Goal: Information Seeking & Learning: Check status

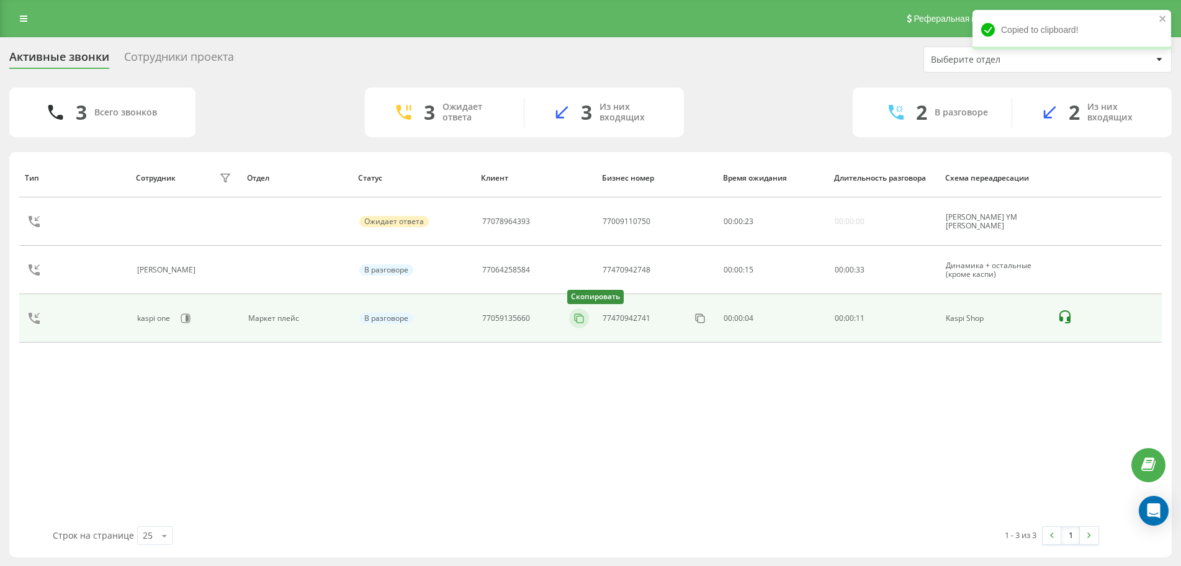
click at [579, 321] on icon at bounding box center [579, 318] width 12 height 12
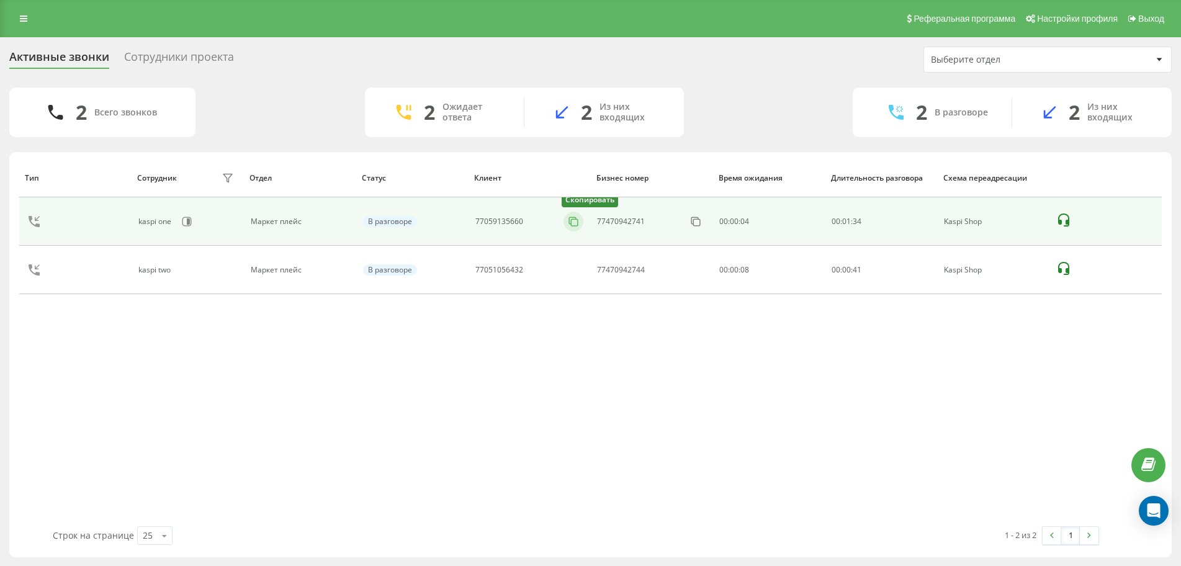
click at [567, 219] on button at bounding box center [574, 222] width 20 height 14
click at [574, 217] on icon at bounding box center [573, 221] width 12 height 12
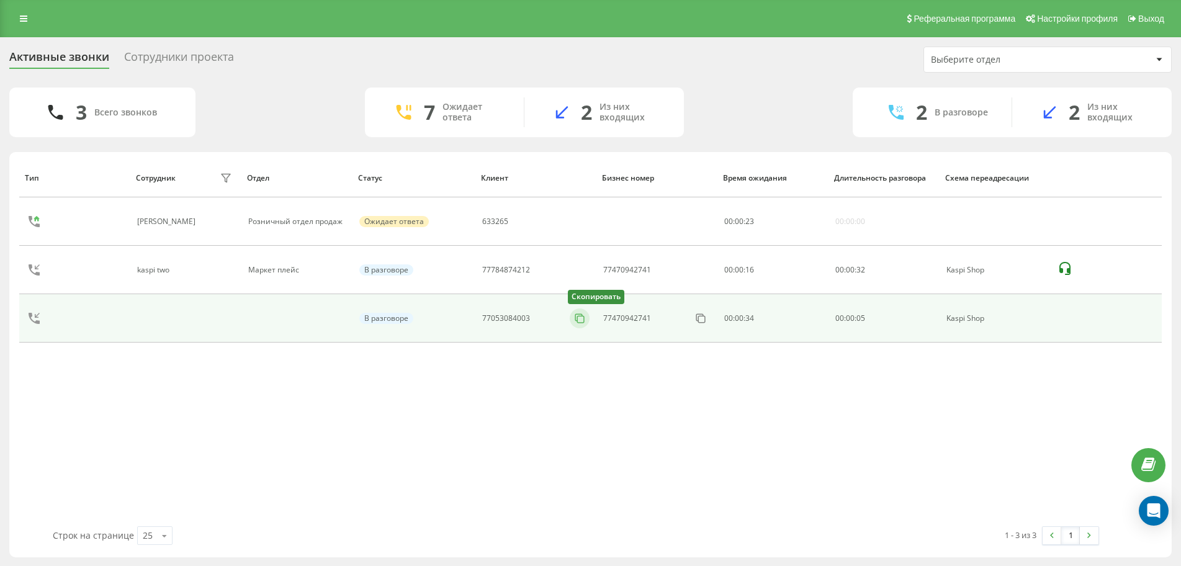
click at [580, 318] on icon at bounding box center [580, 318] width 12 height 12
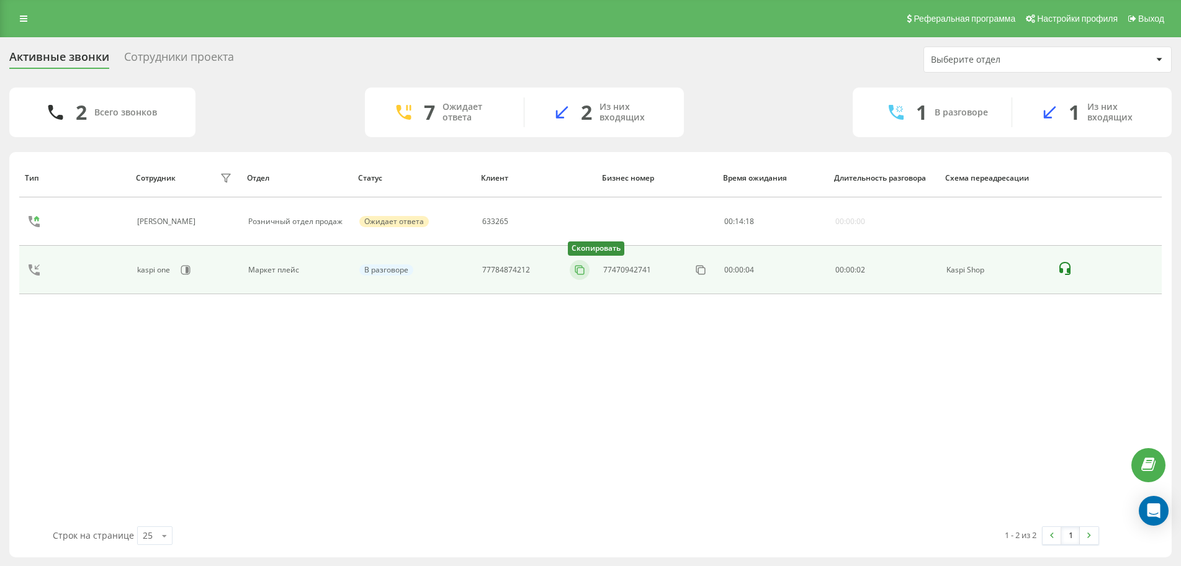
click at [582, 273] on icon at bounding box center [580, 270] width 12 height 12
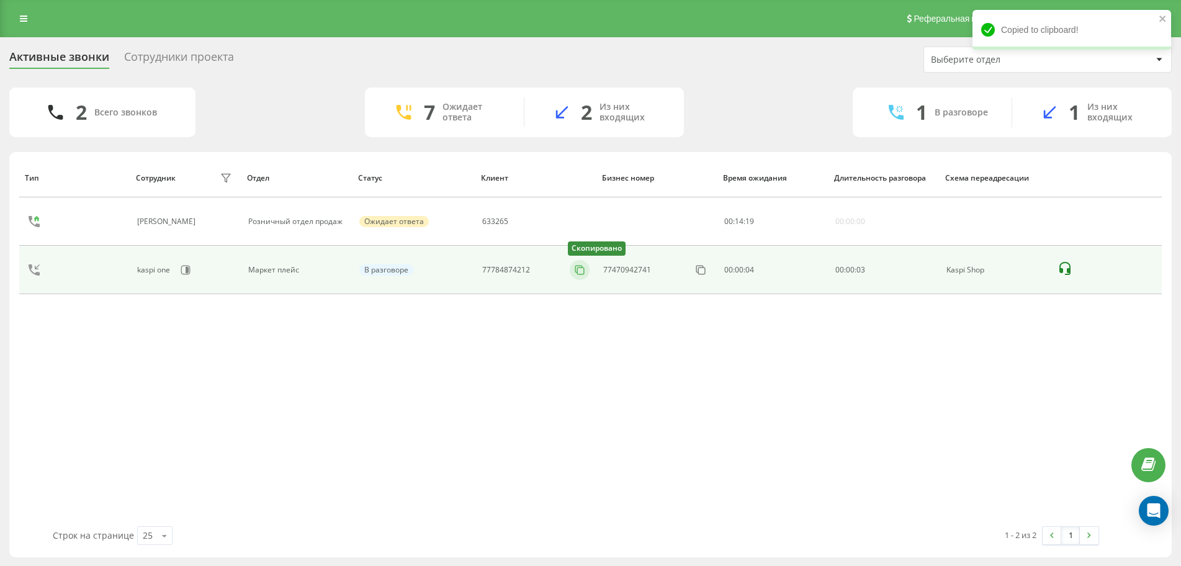
click at [582, 273] on icon at bounding box center [580, 270] width 12 height 12
click at [572, 265] on button at bounding box center [580, 270] width 20 height 14
click at [575, 270] on icon at bounding box center [580, 270] width 12 height 12
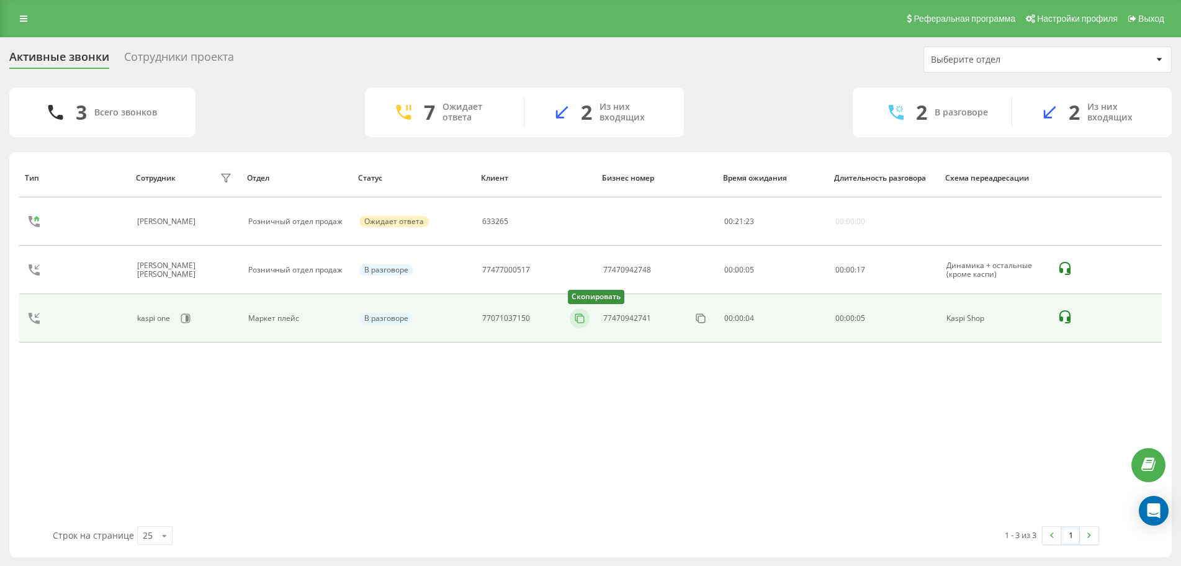
click at [574, 317] on icon at bounding box center [580, 318] width 12 height 12
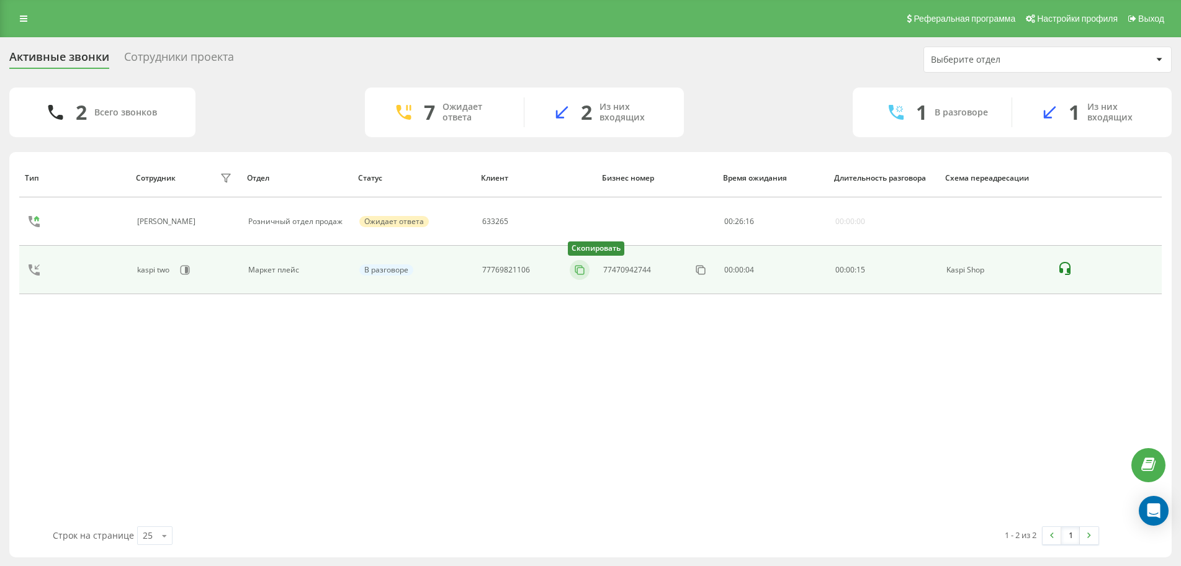
click at [574, 272] on icon at bounding box center [580, 270] width 12 height 12
click at [579, 269] on icon at bounding box center [580, 270] width 12 height 12
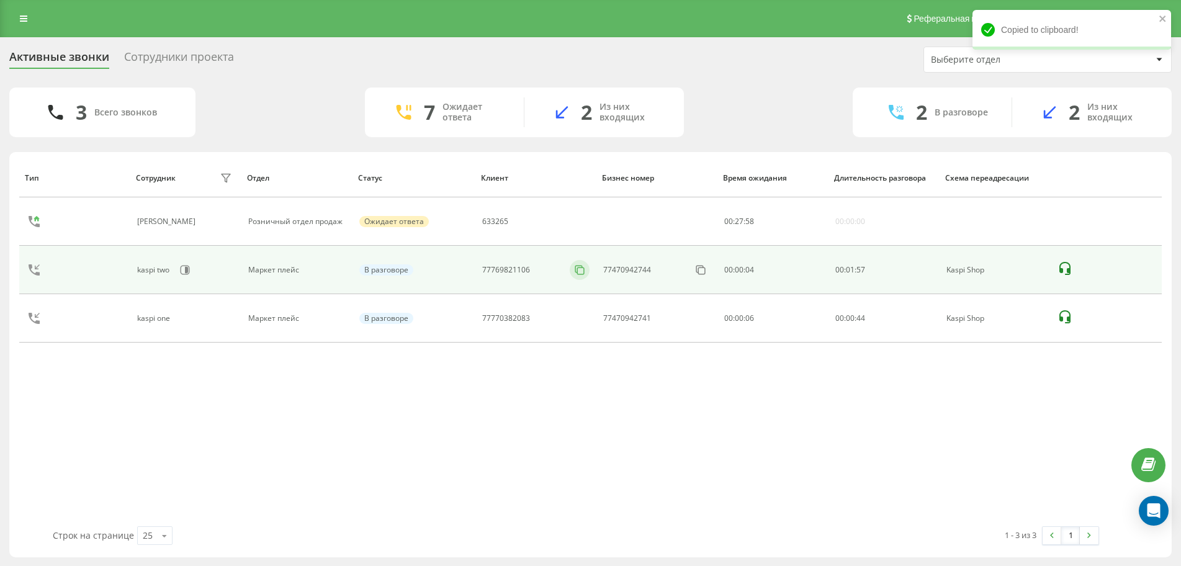
click at [579, 269] on icon at bounding box center [580, 270] width 12 height 12
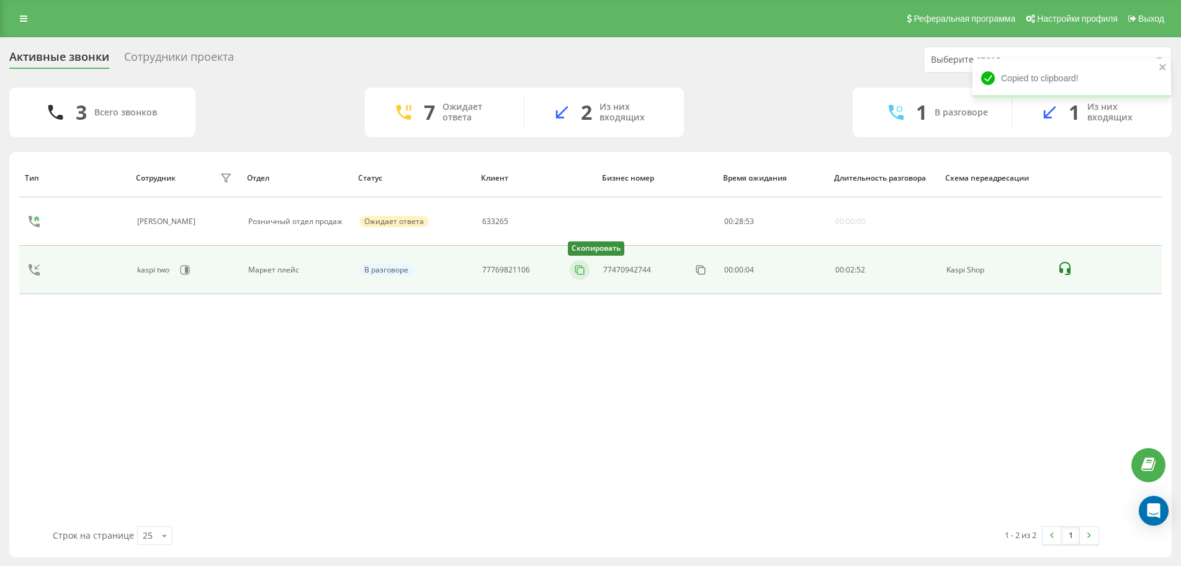
click at [581, 273] on icon at bounding box center [580, 270] width 12 height 12
click at [577, 272] on icon at bounding box center [580, 270] width 12 height 12
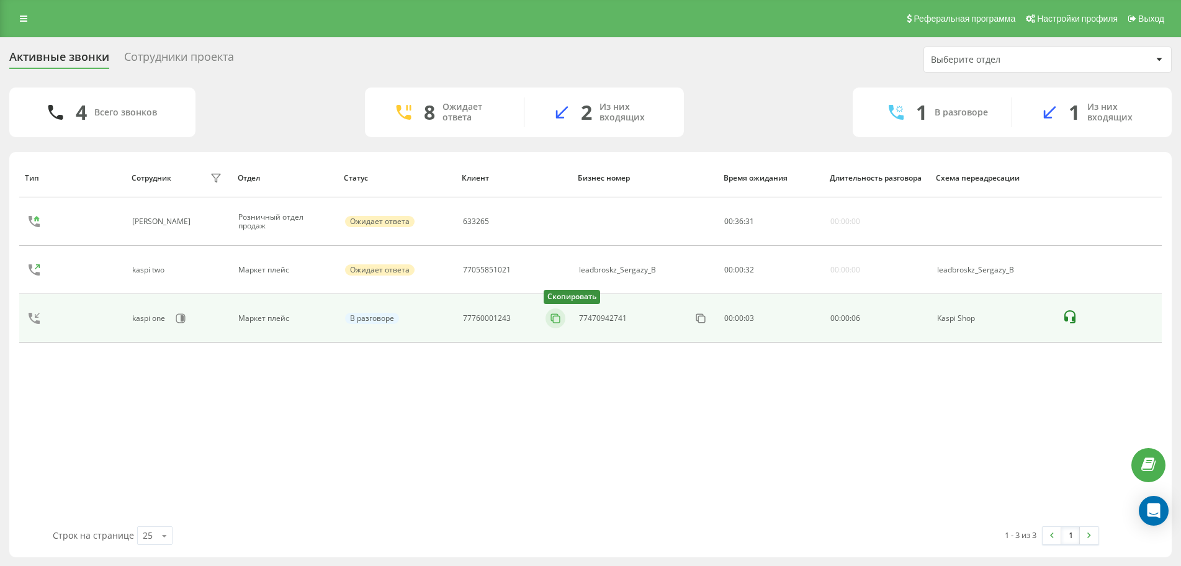
click at [553, 320] on rect at bounding box center [556, 319] width 7 height 7
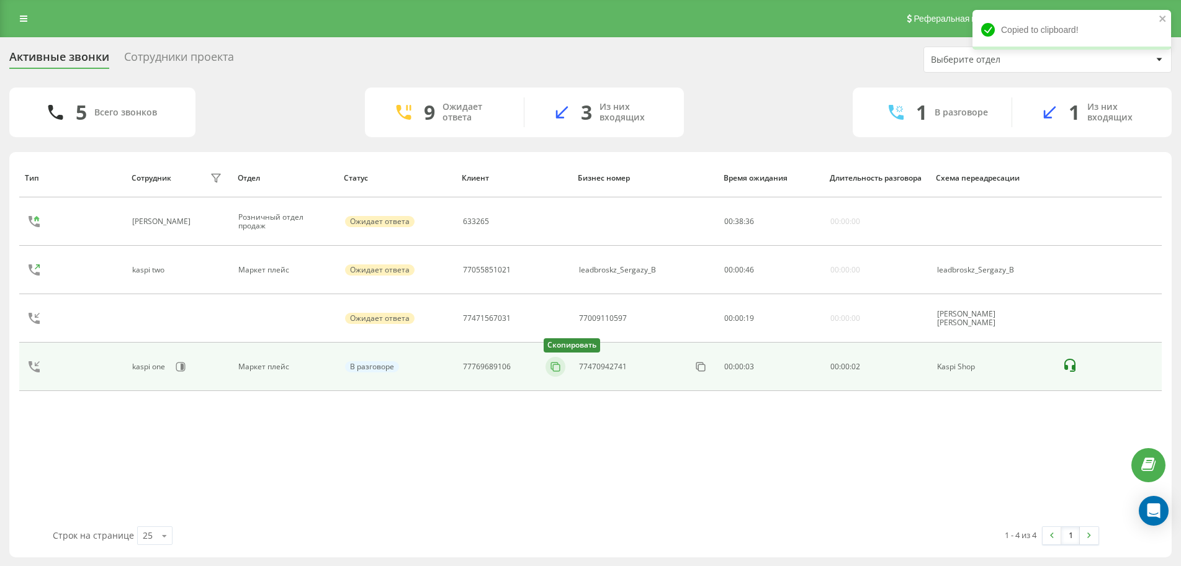
click at [551, 366] on icon at bounding box center [554, 366] width 7 height 7
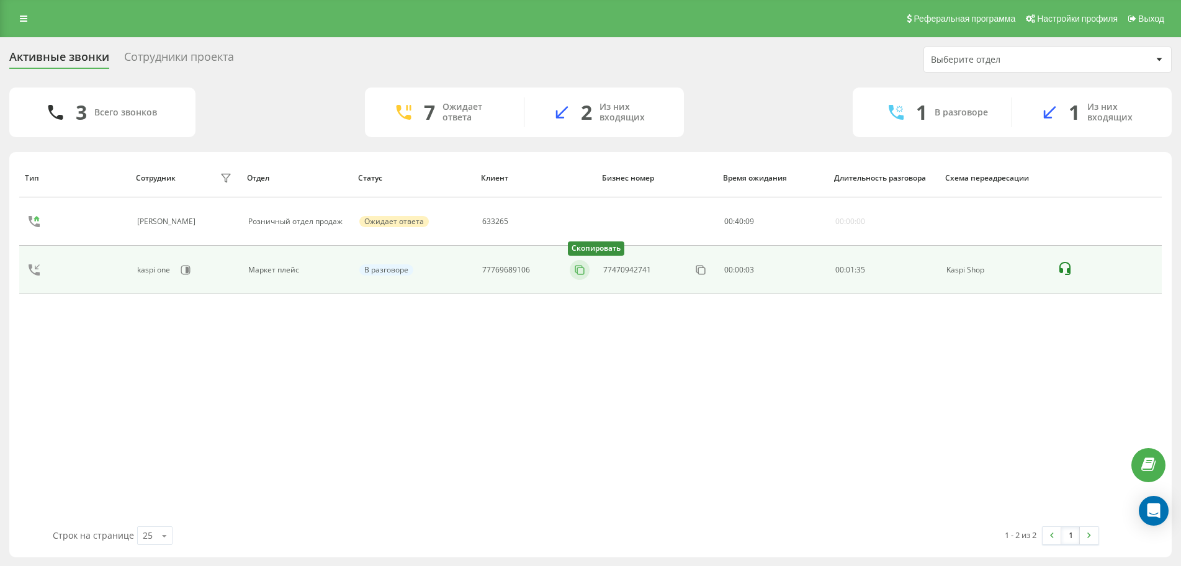
click at [579, 268] on icon at bounding box center [580, 270] width 12 height 12
click at [575, 270] on icon at bounding box center [580, 270] width 12 height 12
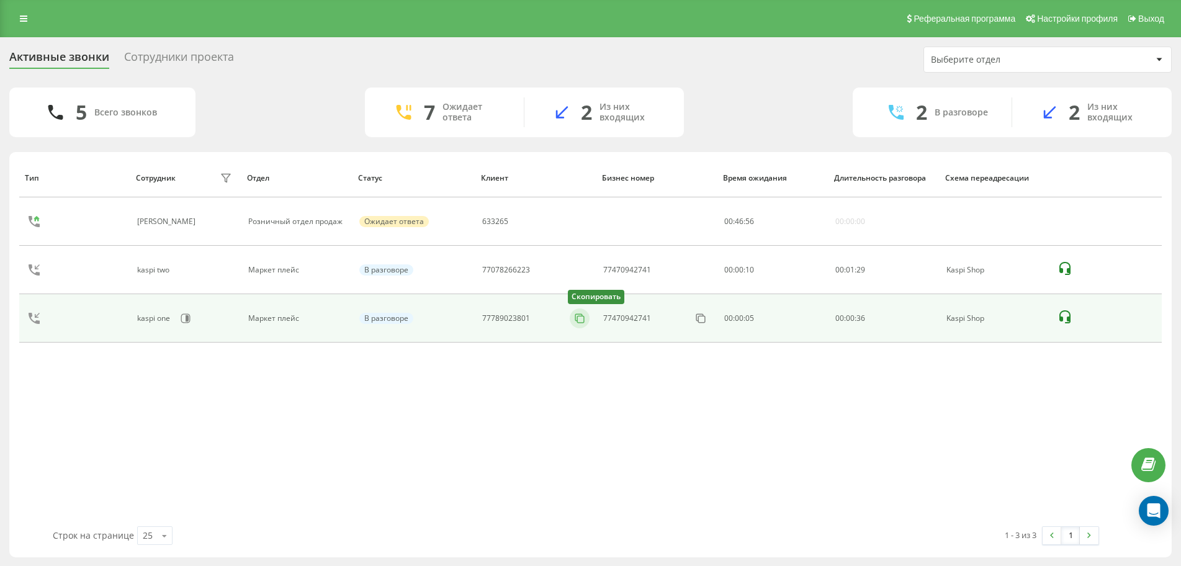
click at [571, 317] on button at bounding box center [580, 319] width 20 height 14
click at [579, 321] on icon at bounding box center [580, 318] width 12 height 12
click at [582, 323] on icon at bounding box center [580, 318] width 12 height 12
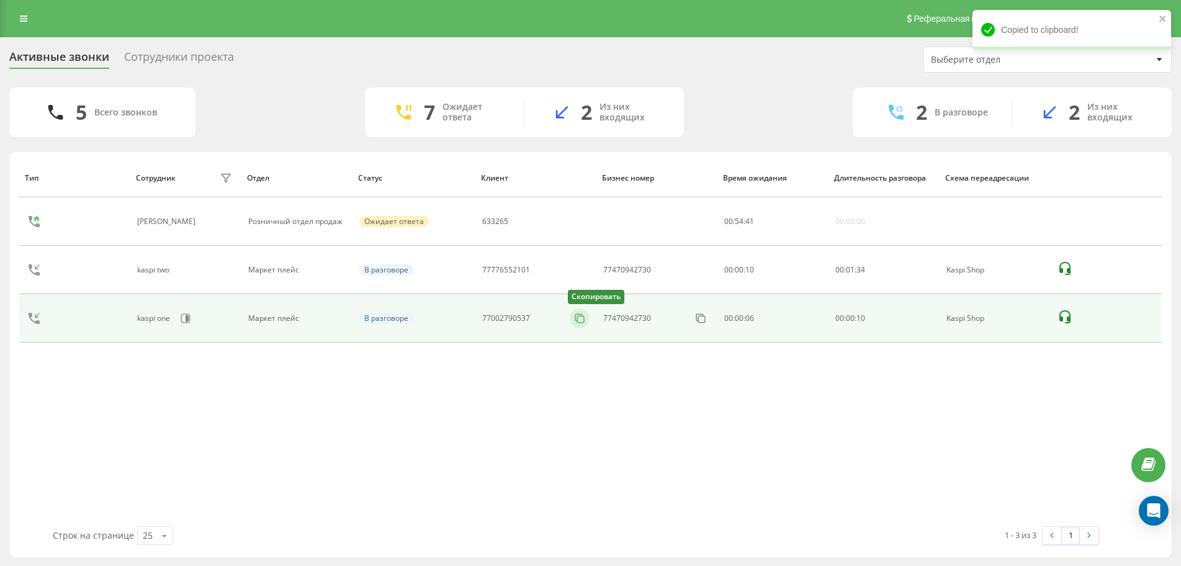
click at [581, 314] on icon at bounding box center [579, 317] width 7 height 7
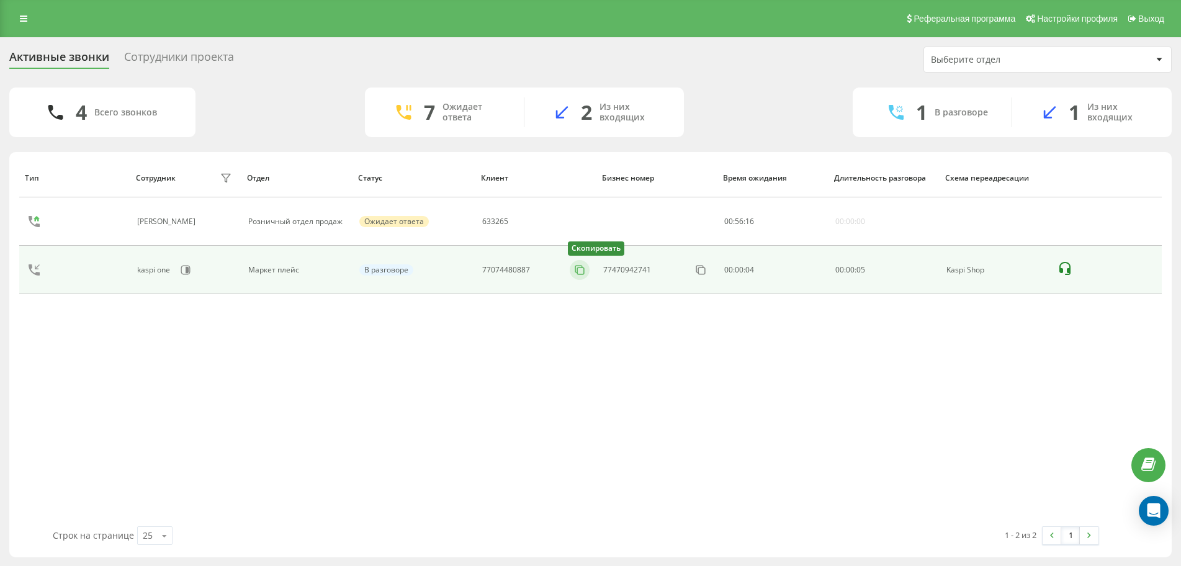
click at [576, 268] on icon at bounding box center [579, 269] width 7 height 7
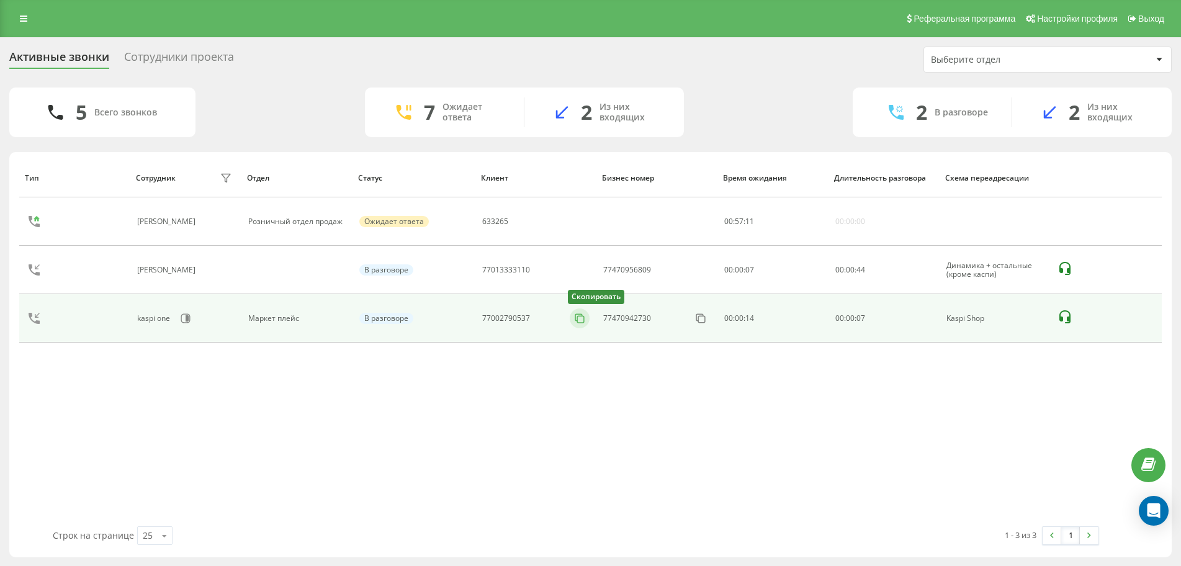
click at [579, 322] on icon at bounding box center [580, 318] width 12 height 12
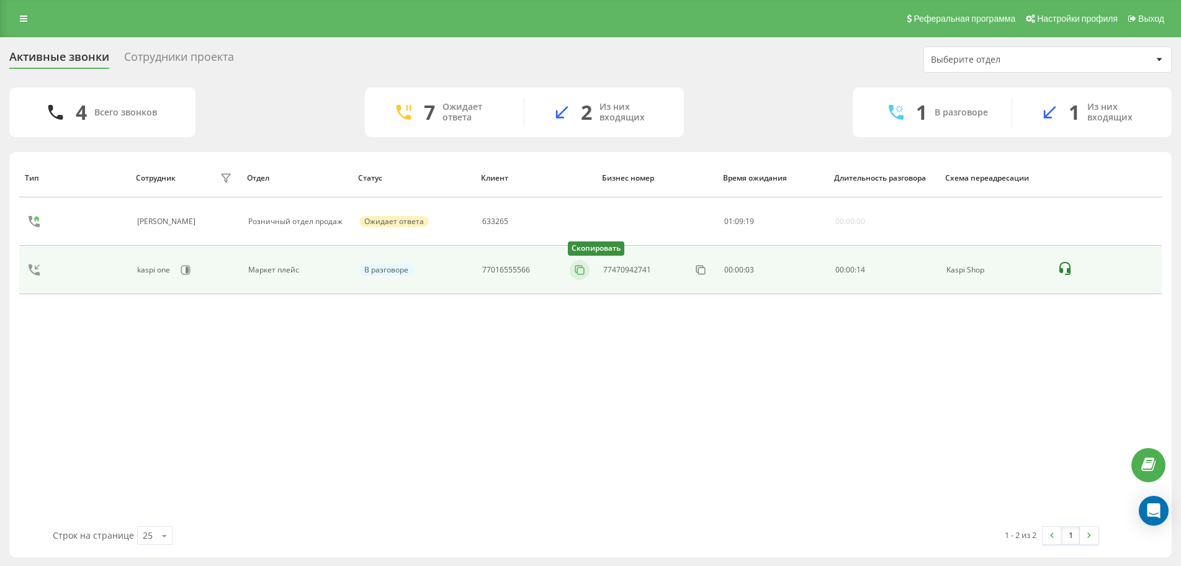
click at [585, 274] on icon at bounding box center [580, 270] width 12 height 12
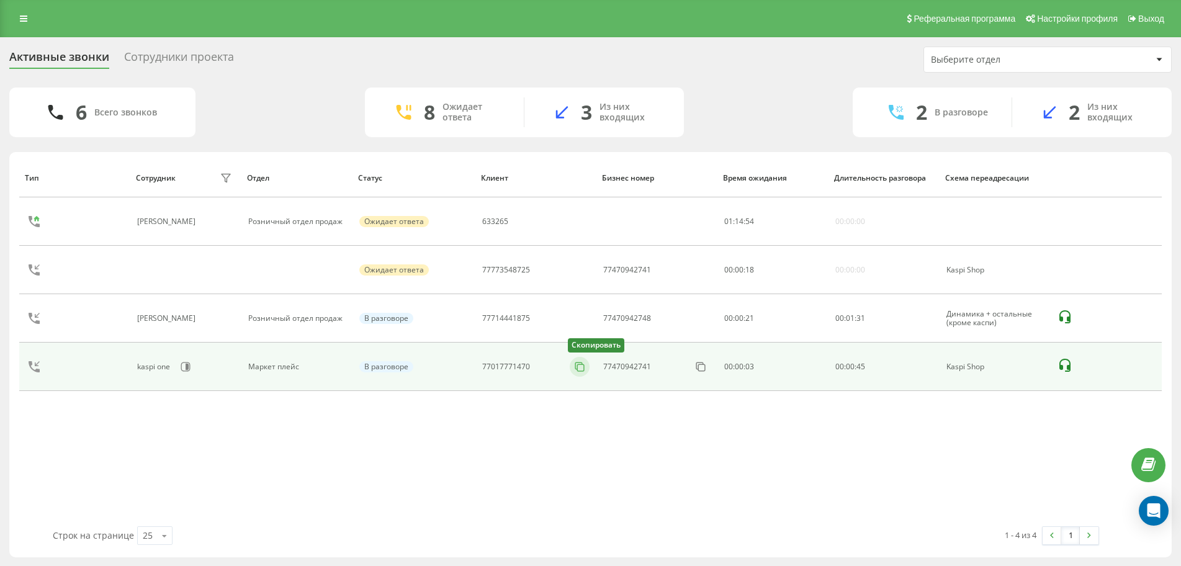
click at [576, 367] on icon at bounding box center [580, 367] width 12 height 12
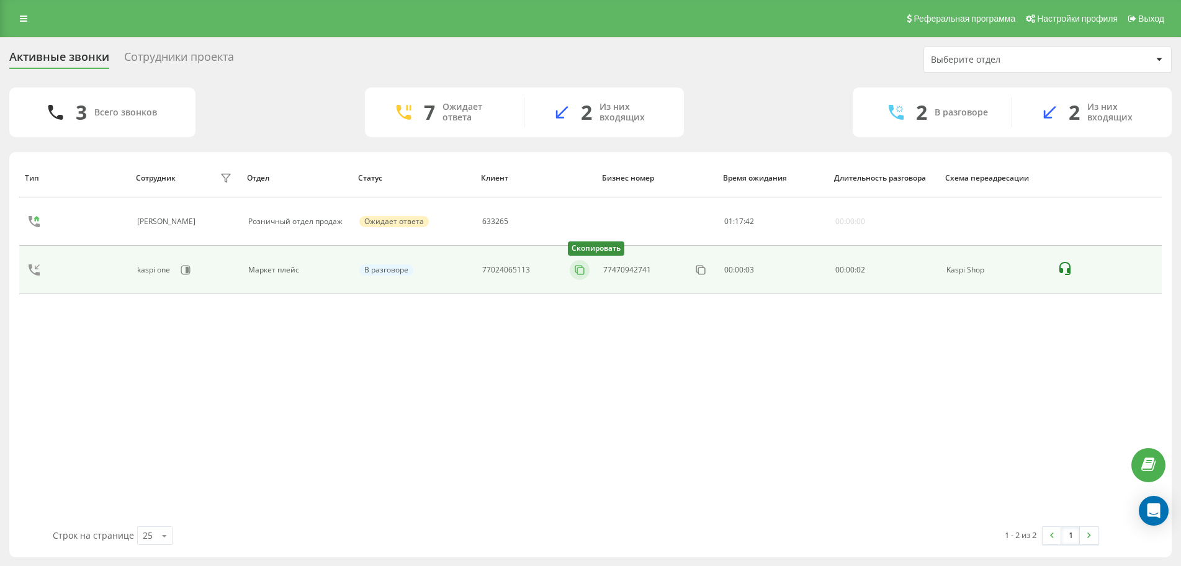
click at [574, 272] on icon at bounding box center [580, 270] width 12 height 12
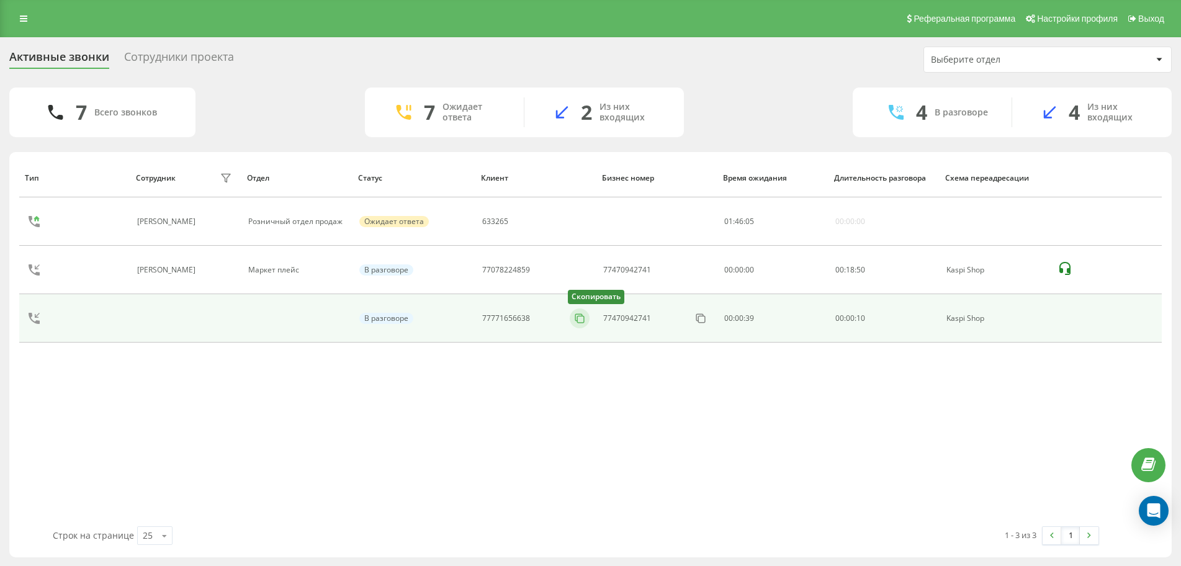
click at [578, 318] on icon at bounding box center [580, 318] width 12 height 12
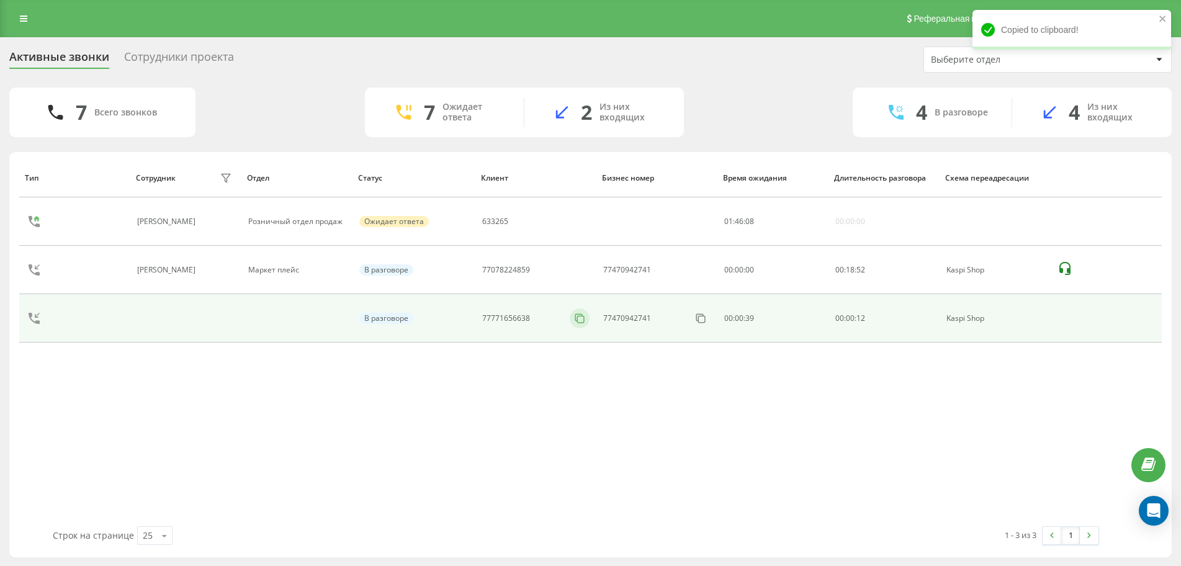
click at [578, 318] on icon at bounding box center [580, 318] width 12 height 12
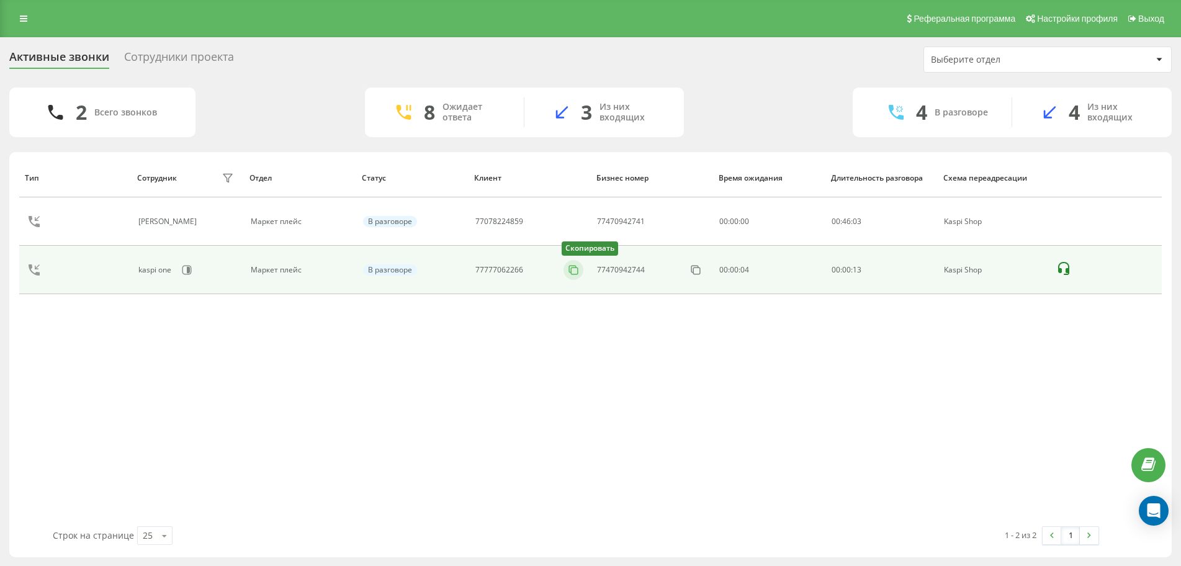
click at [578, 269] on rect at bounding box center [575, 271] width 7 height 7
click at [572, 269] on rect at bounding box center [575, 271] width 7 height 7
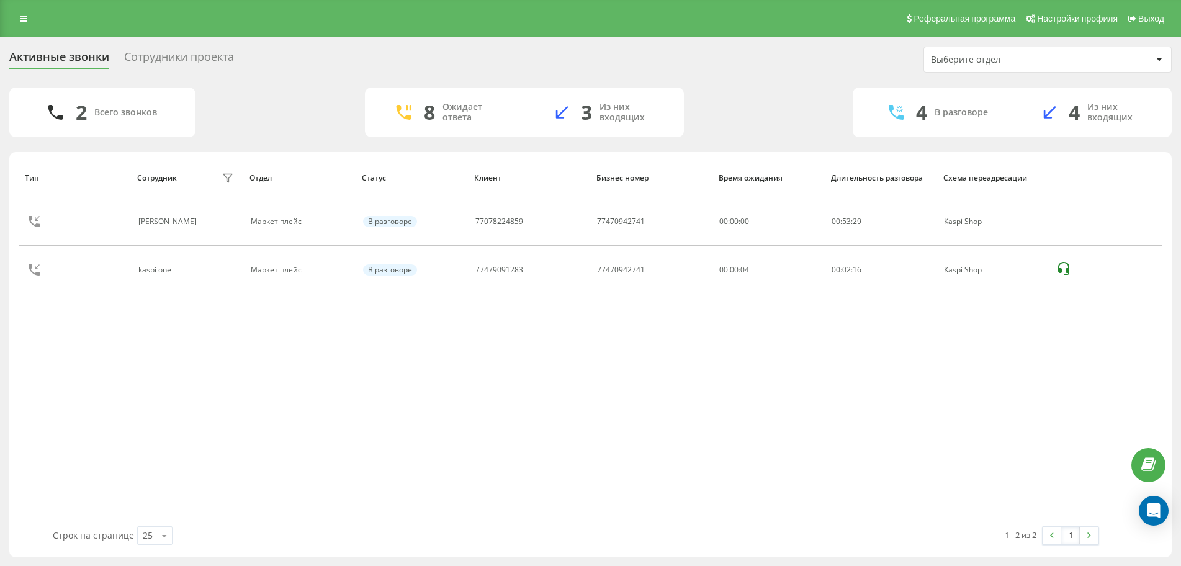
click at [214, 305] on div "Тип Сотрудник фильтра Отдел Статус Клиент Бизнес номер Время ожидания Длительно…" at bounding box center [590, 342] width 1143 height 368
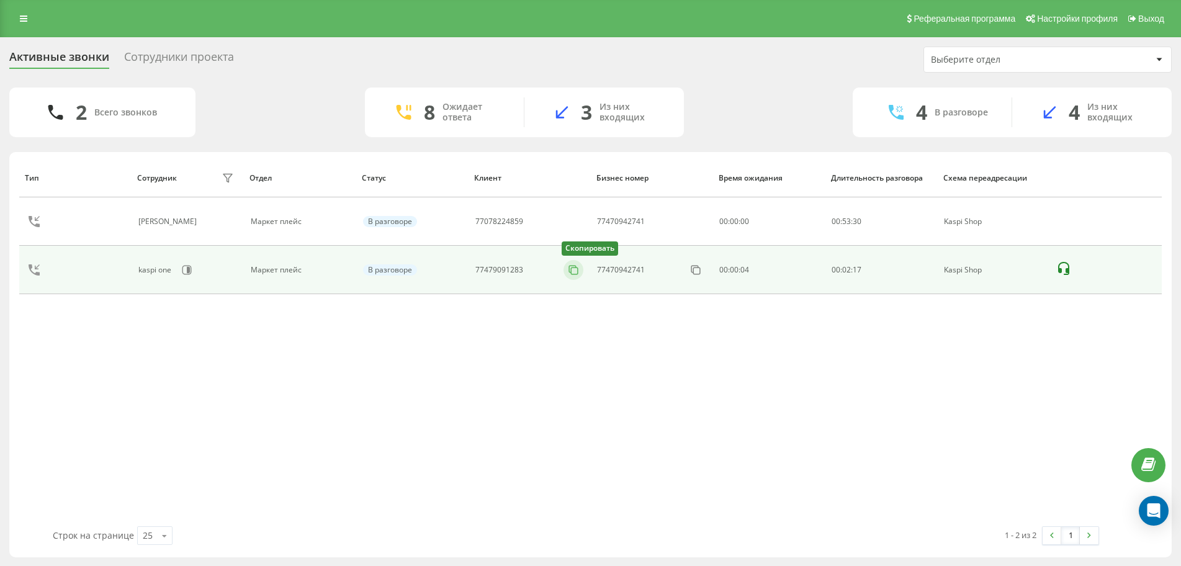
click at [572, 271] on icon at bounding box center [573, 270] width 12 height 12
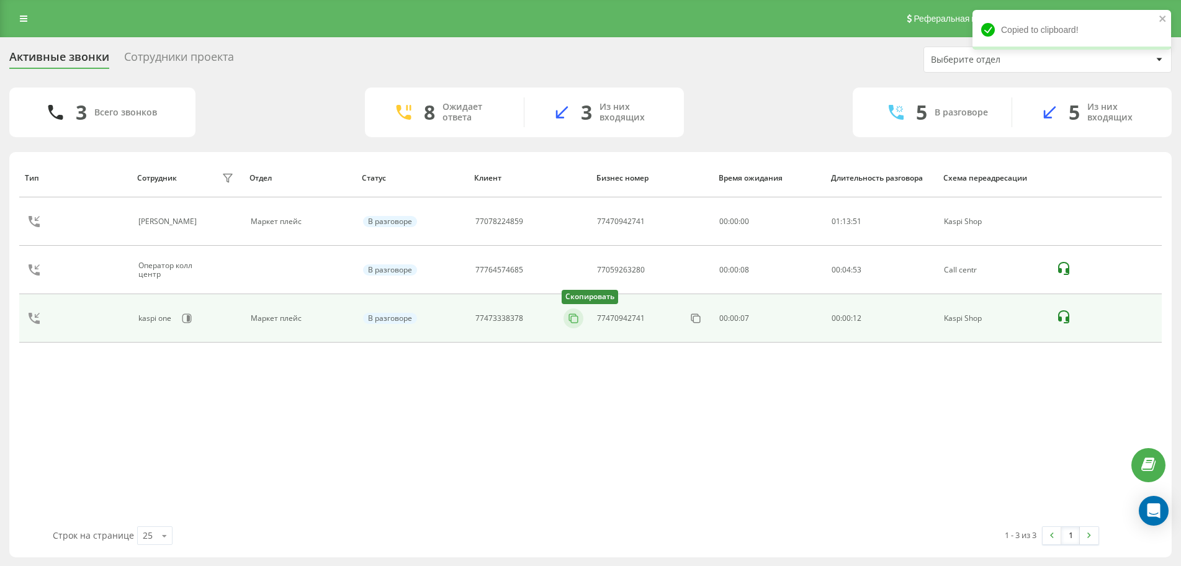
click at [567, 323] on icon at bounding box center [573, 318] width 12 height 12
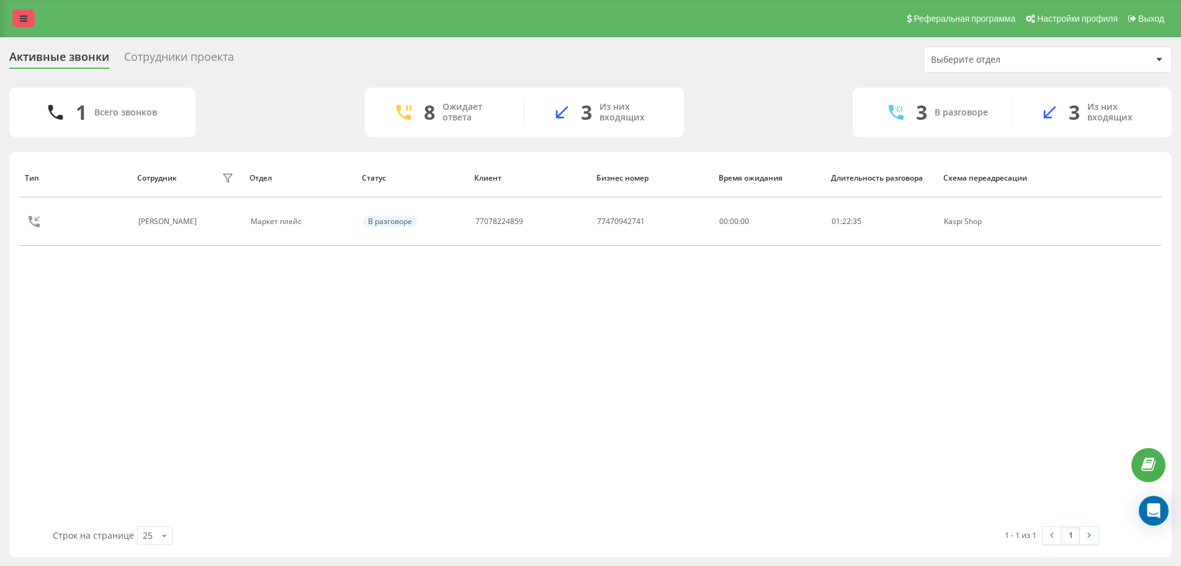
click at [28, 22] on link at bounding box center [23, 18] width 22 height 17
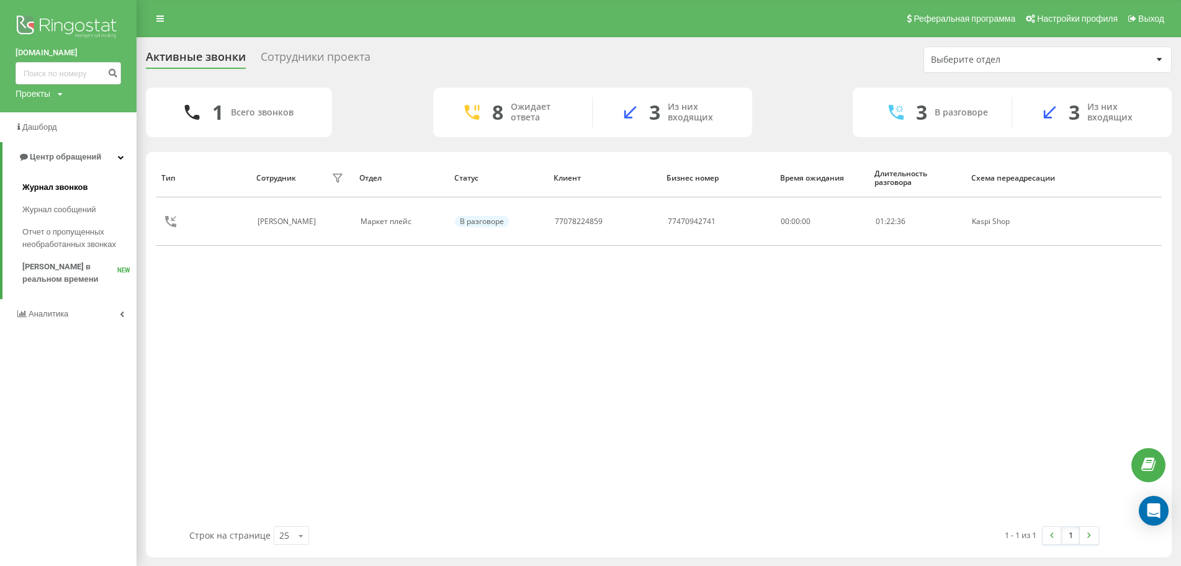
click at [72, 187] on span "Журнал звонков" at bounding box center [54, 187] width 65 height 12
click at [60, 191] on span "Журнал звонков" at bounding box center [54, 187] width 65 height 12
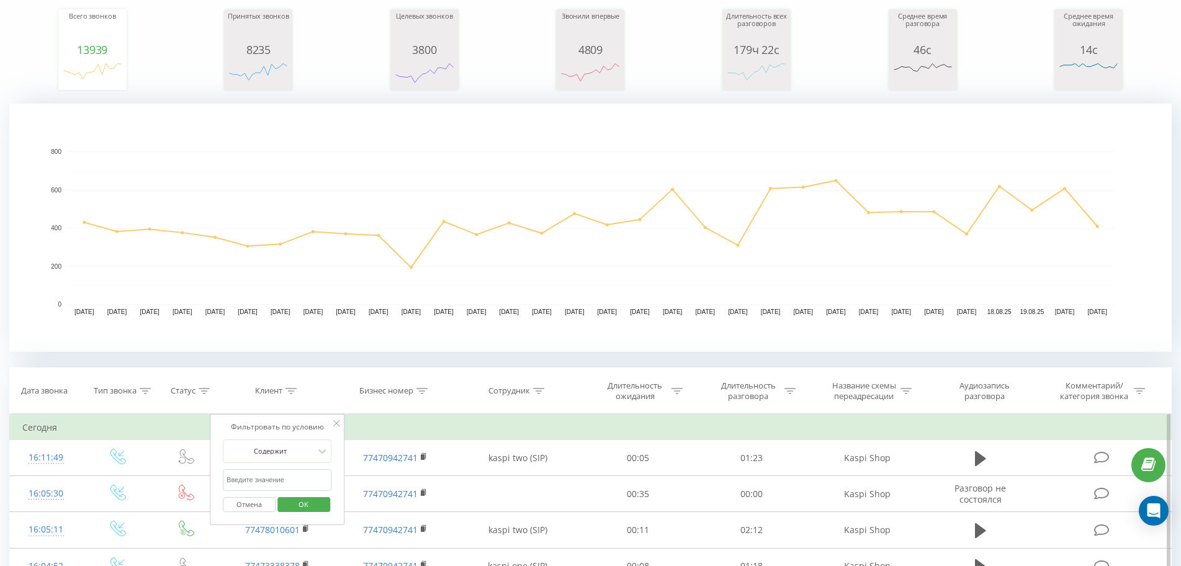
scroll to position [186, 0]
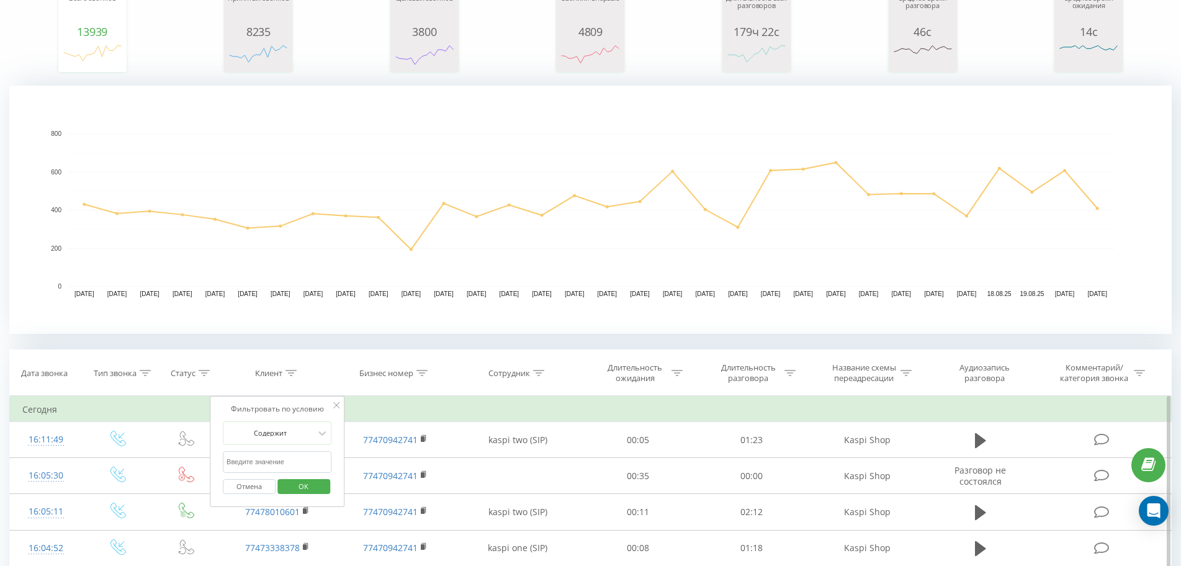
click at [270, 459] on input "text" at bounding box center [277, 462] width 109 height 22
paste input "+7 (705) 446-53-74"
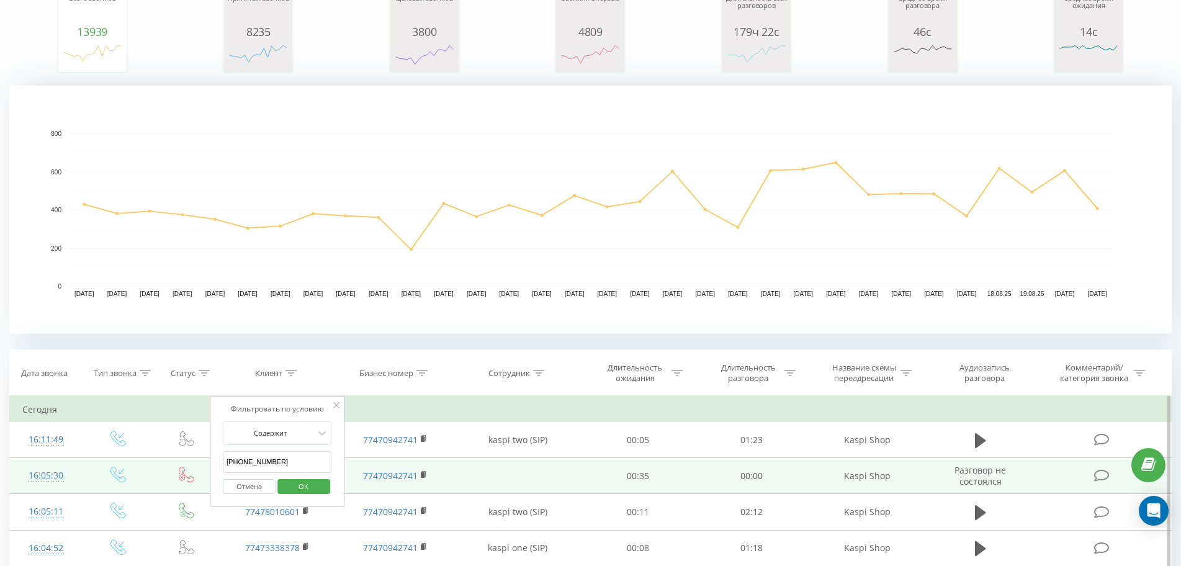
type input "77054465374"
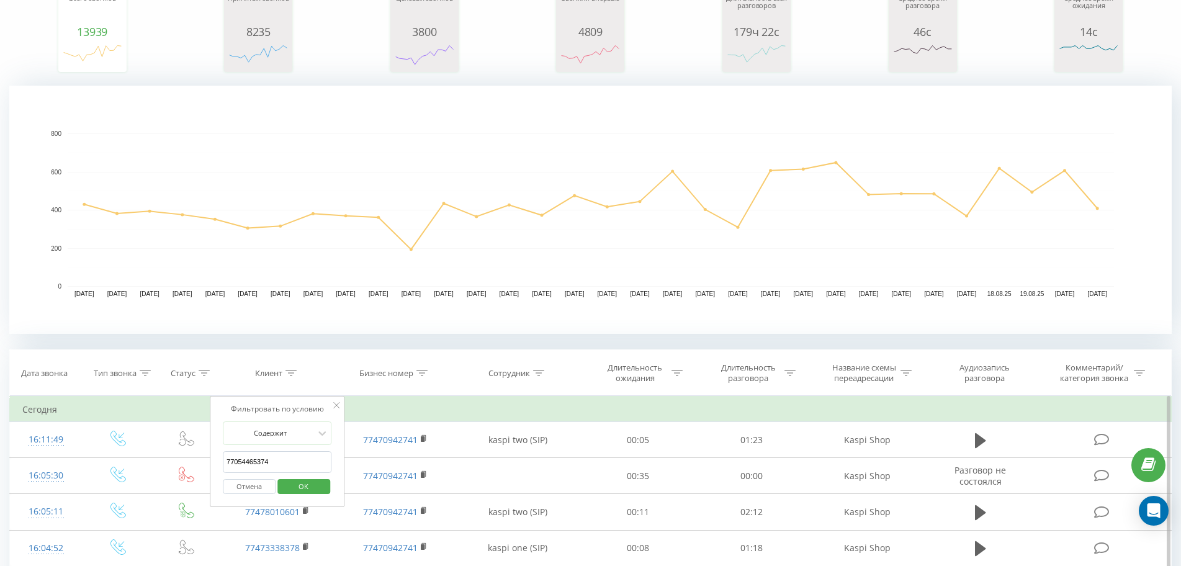
click at [293, 488] on span "OK" at bounding box center [303, 486] width 35 height 19
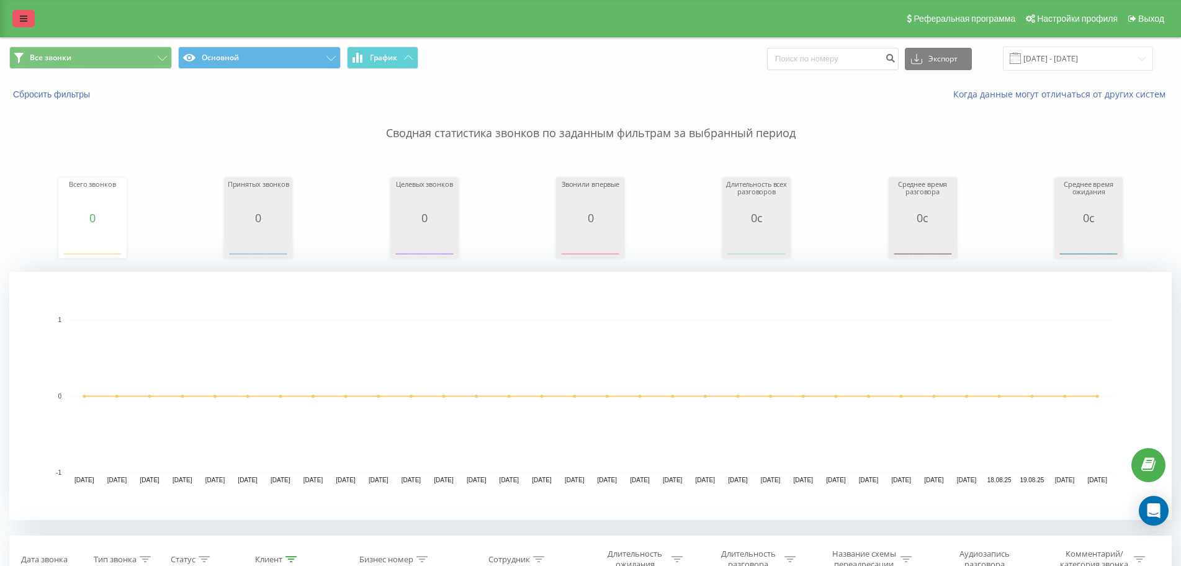
click at [31, 12] on link at bounding box center [23, 18] width 22 height 17
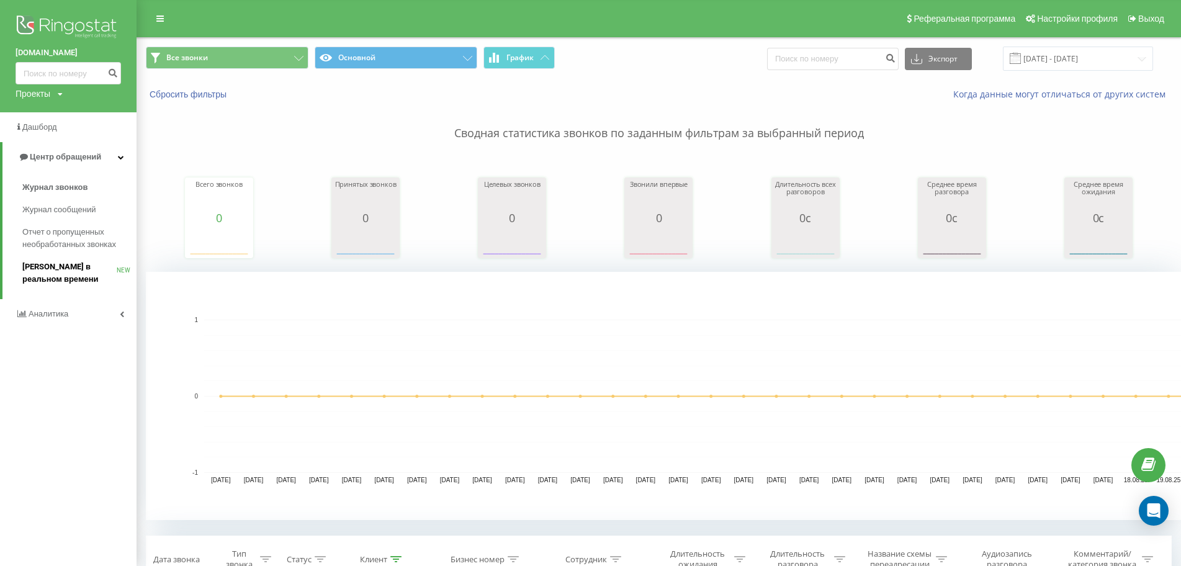
click at [76, 273] on span "[PERSON_NAME] в реальном времени" at bounding box center [69, 273] width 94 height 25
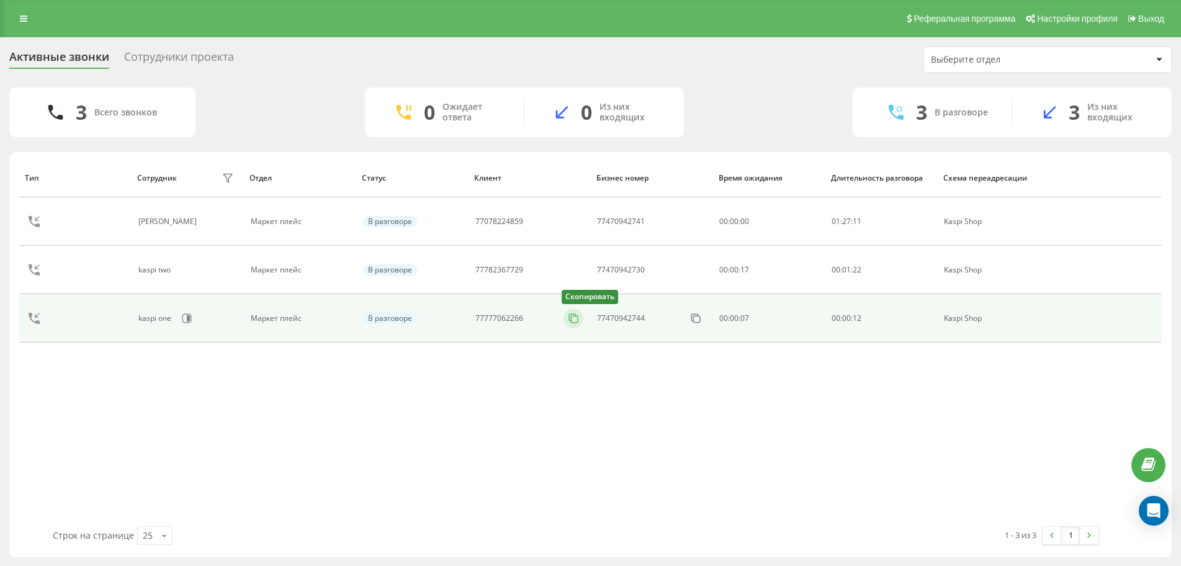
click at [567, 318] on icon at bounding box center [573, 318] width 12 height 12
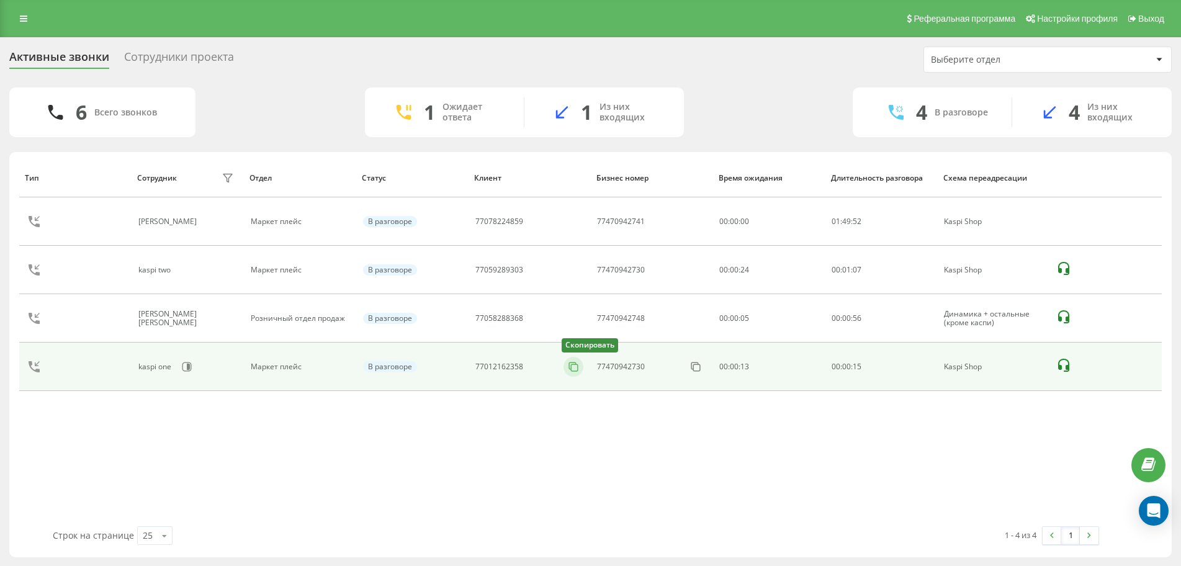
click at [571, 365] on icon at bounding box center [573, 367] width 12 height 12
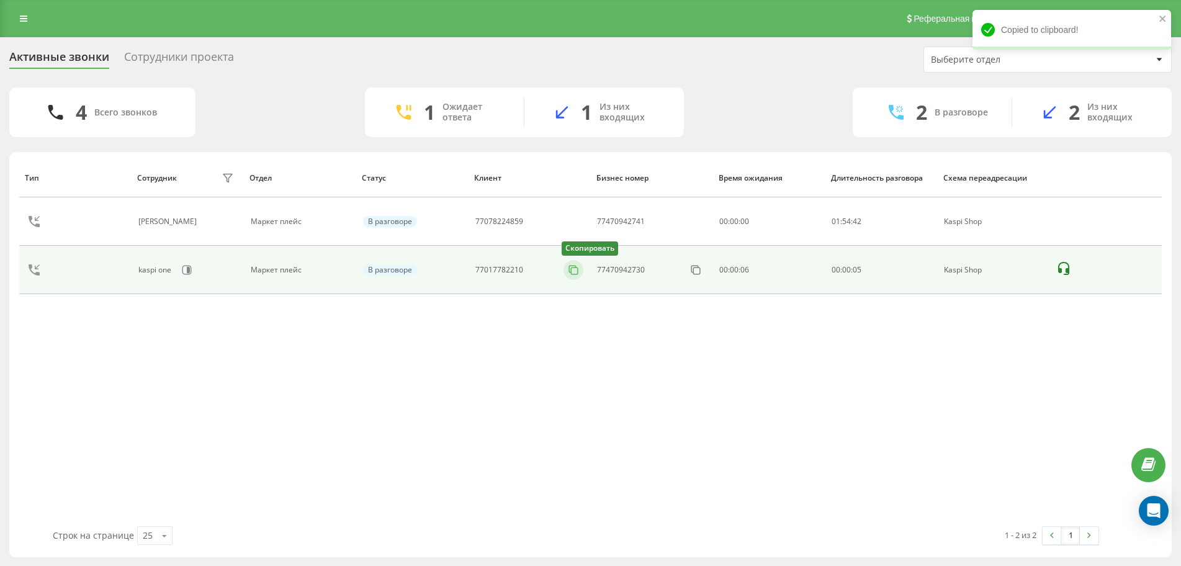
click at [572, 269] on icon at bounding box center [573, 270] width 12 height 12
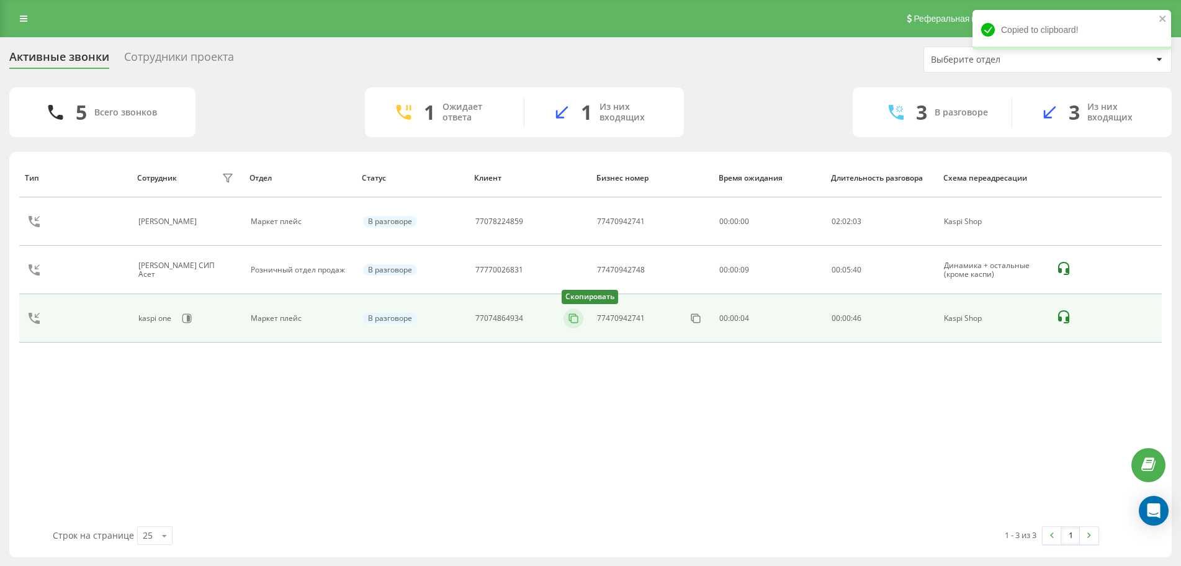
click at [567, 314] on button at bounding box center [574, 319] width 20 height 14
click at [575, 318] on icon at bounding box center [573, 318] width 12 height 12
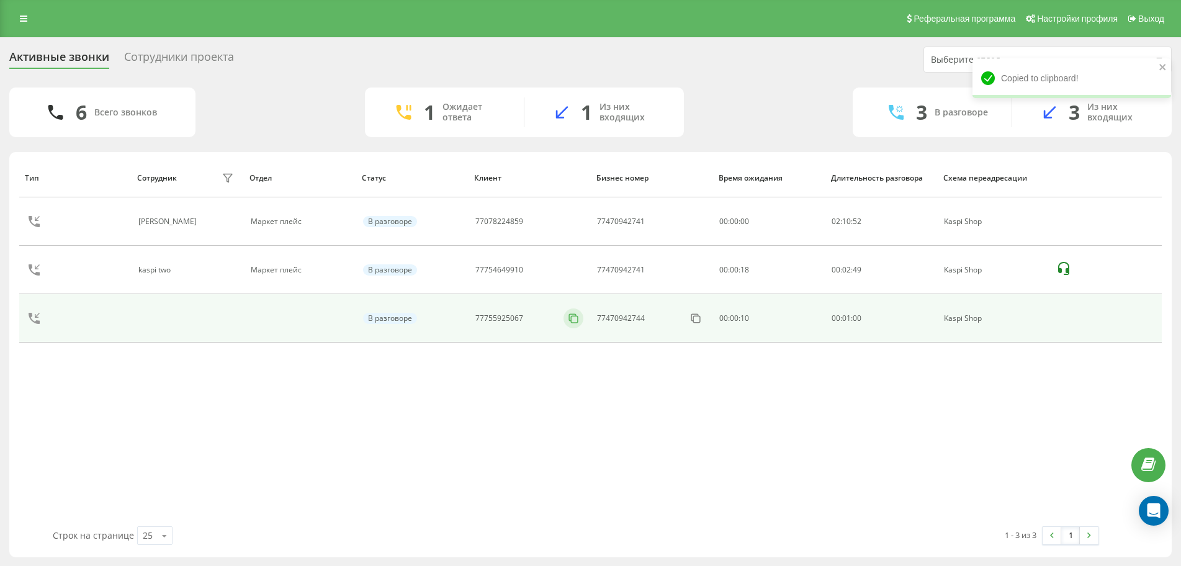
click at [575, 318] on icon at bounding box center [573, 318] width 12 height 12
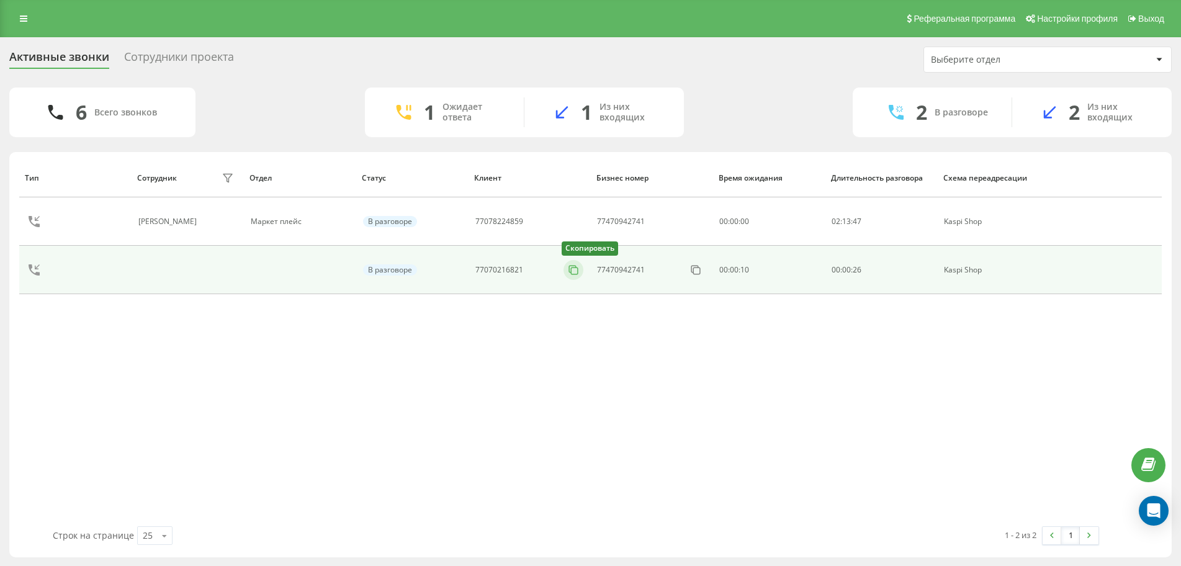
click at [575, 271] on icon at bounding box center [573, 270] width 12 height 12
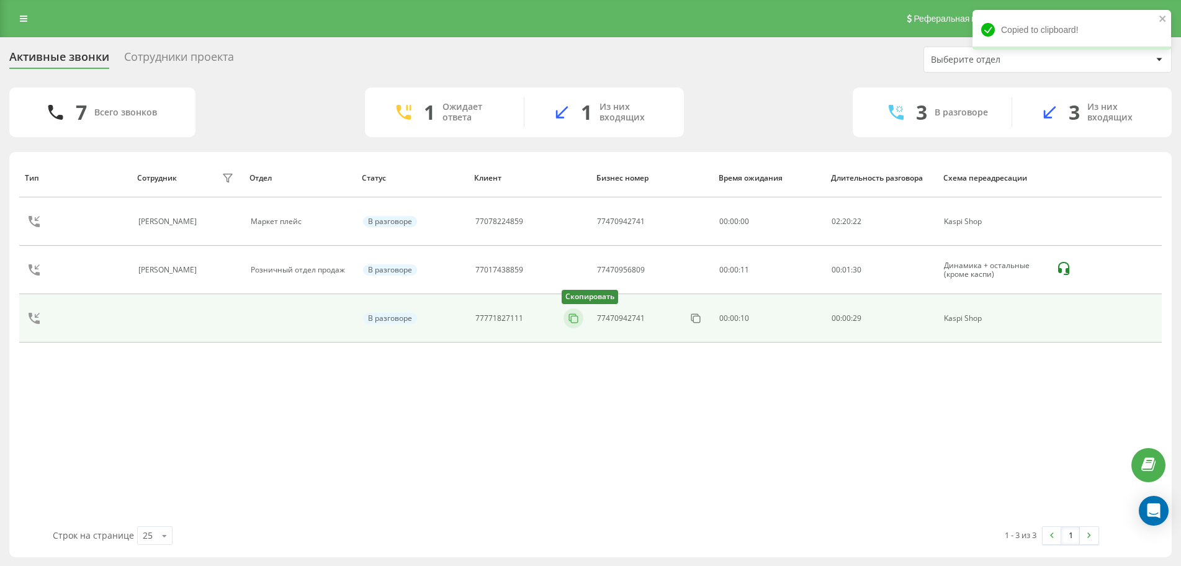
click at [571, 316] on icon at bounding box center [573, 318] width 12 height 12
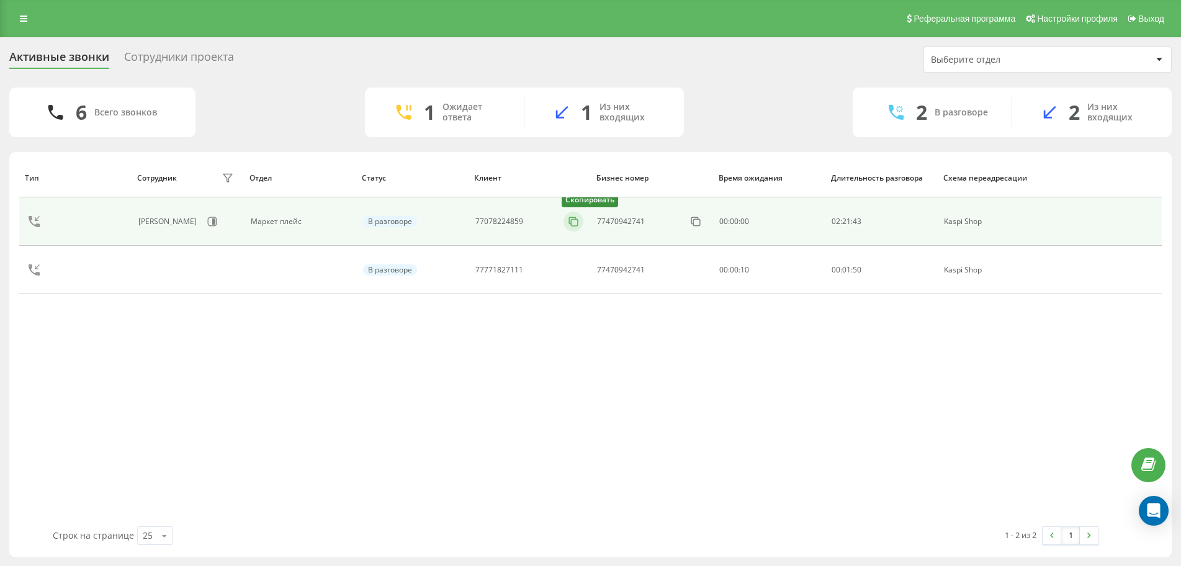
click at [572, 223] on rect at bounding box center [575, 222] width 7 height 7
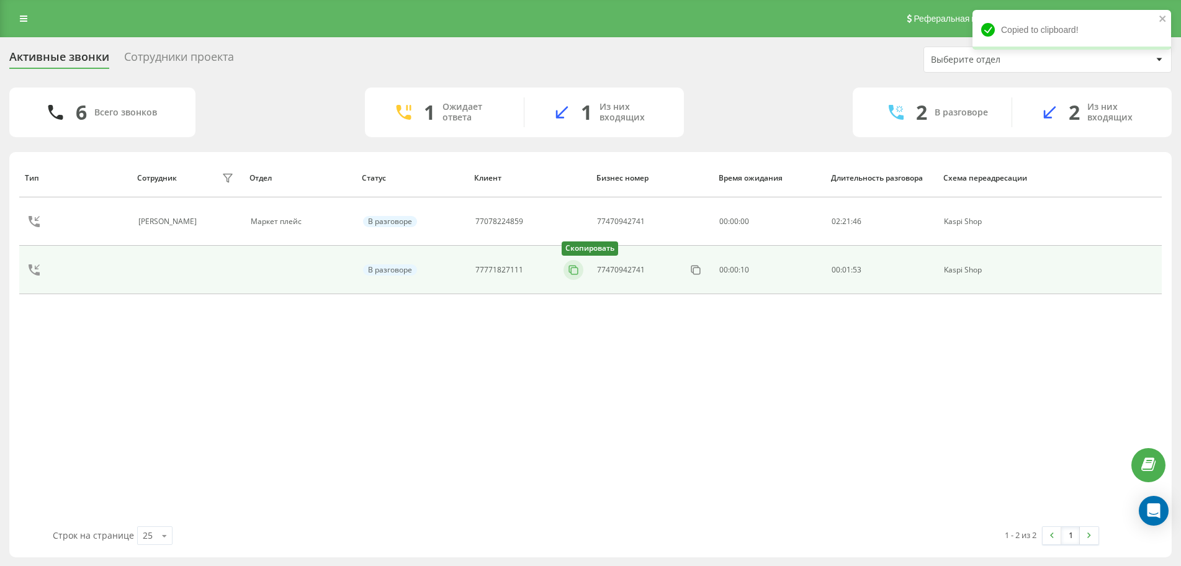
click at [571, 267] on icon at bounding box center [573, 270] width 12 height 12
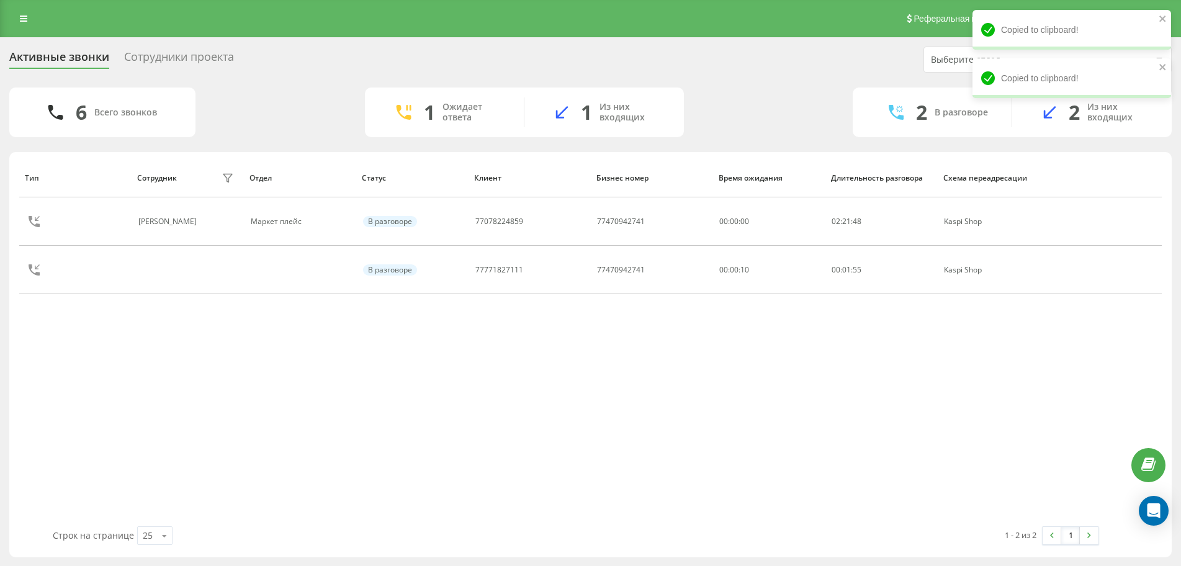
click at [718, 368] on div "Тип Сотрудник фильтра Отдел Статус Клиент Бизнес номер Время ожидания Длительно…" at bounding box center [590, 342] width 1143 height 368
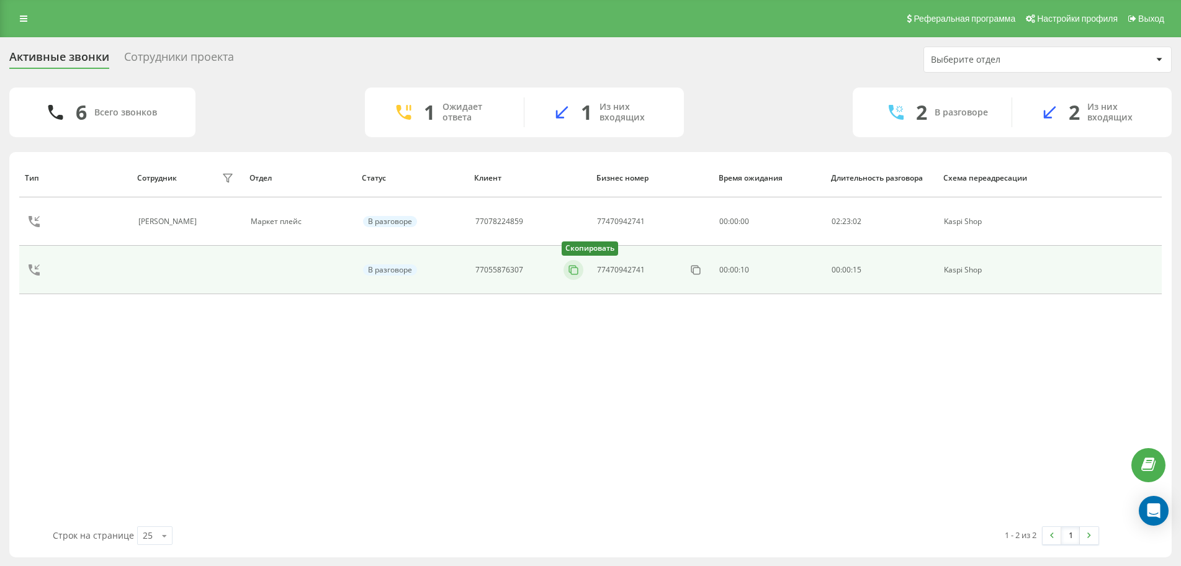
click at [569, 270] on icon at bounding box center [573, 270] width 12 height 12
click at [577, 273] on icon at bounding box center [573, 270] width 12 height 12
click at [576, 274] on icon at bounding box center [573, 270] width 12 height 12
click at [576, 269] on icon at bounding box center [573, 270] width 12 height 12
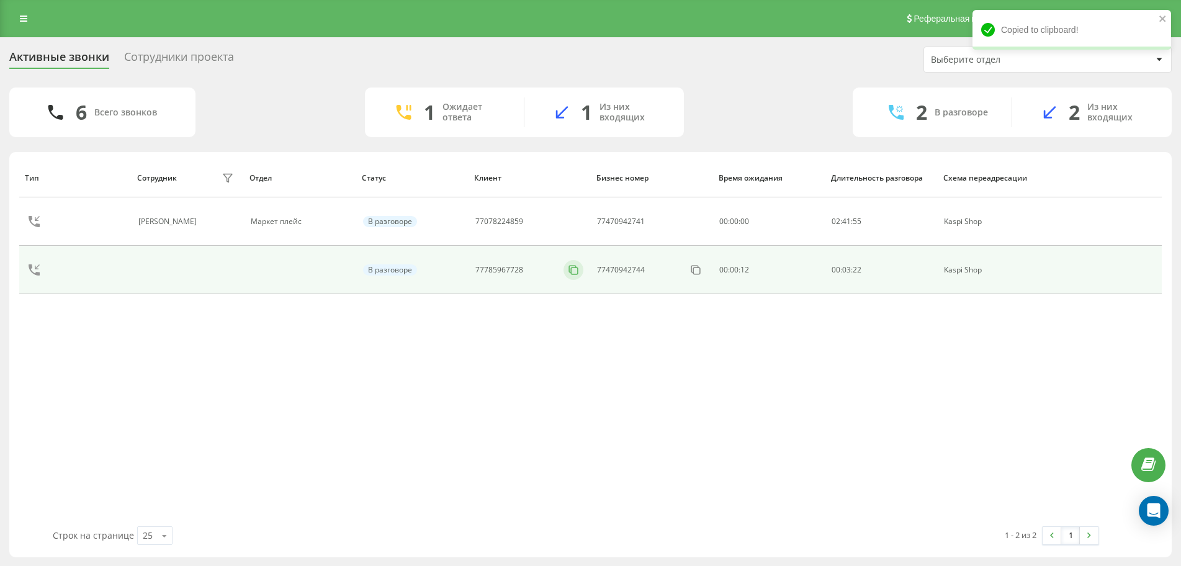
click at [576, 269] on icon at bounding box center [573, 270] width 12 height 12
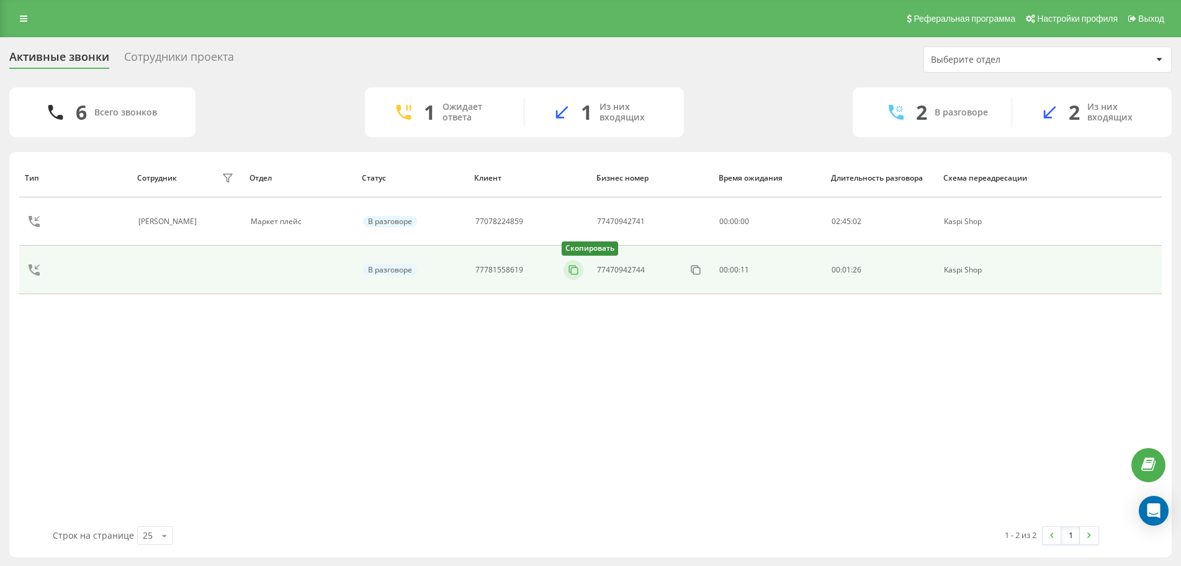
click at [579, 273] on rect at bounding box center [575, 271] width 7 height 7
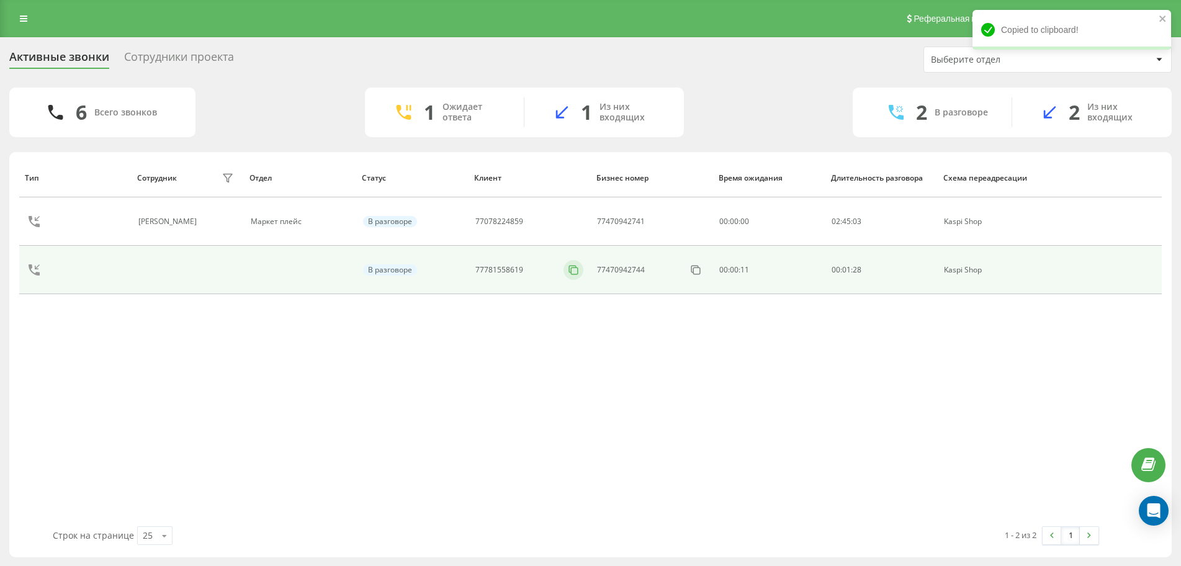
click at [576, 267] on icon at bounding box center [573, 270] width 12 height 12
click at [574, 273] on icon at bounding box center [573, 270] width 12 height 12
click at [578, 270] on rect at bounding box center [575, 271] width 7 height 7
click at [579, 273] on rect at bounding box center [575, 271] width 7 height 7
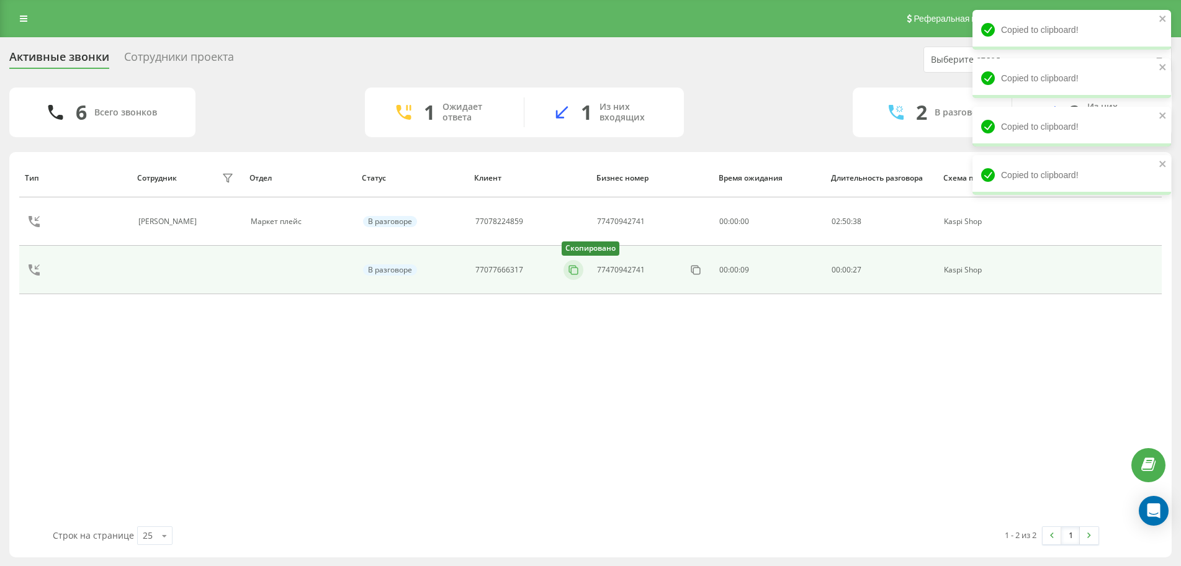
click at [572, 274] on rect at bounding box center [575, 271] width 7 height 7
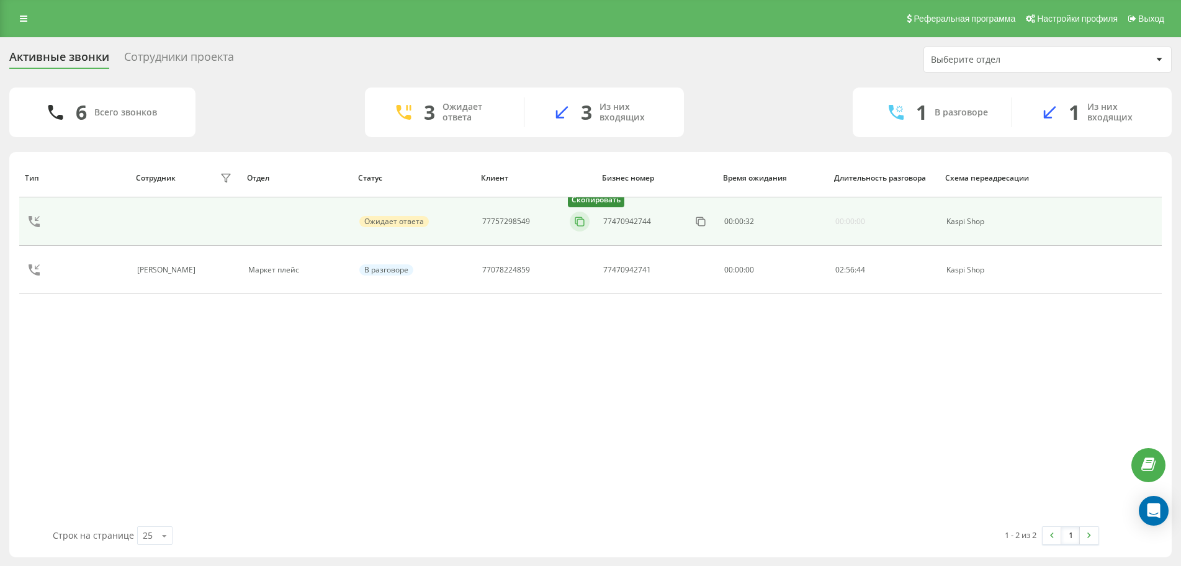
click at [583, 216] on icon at bounding box center [580, 221] width 12 height 12
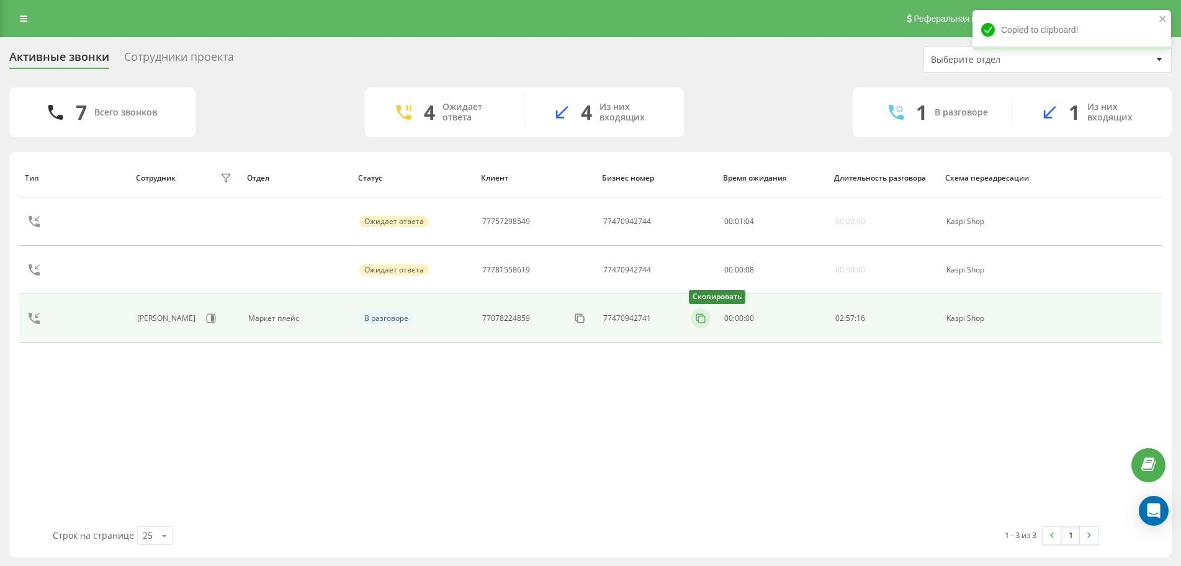
click at [703, 323] on rect at bounding box center [701, 319] width 7 height 7
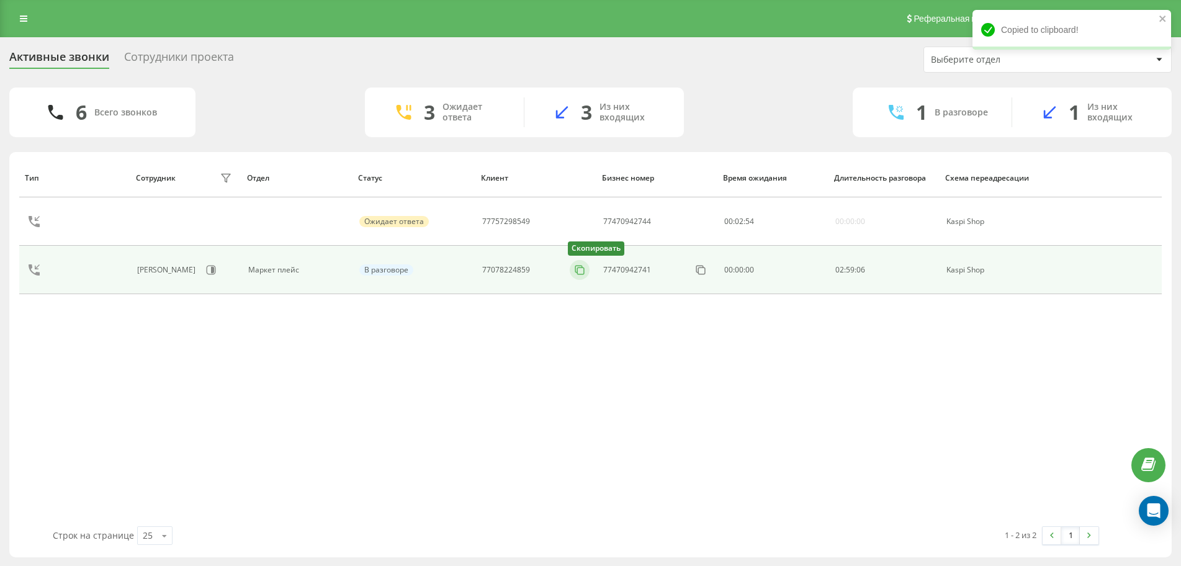
click at [576, 273] on icon at bounding box center [579, 269] width 7 height 7
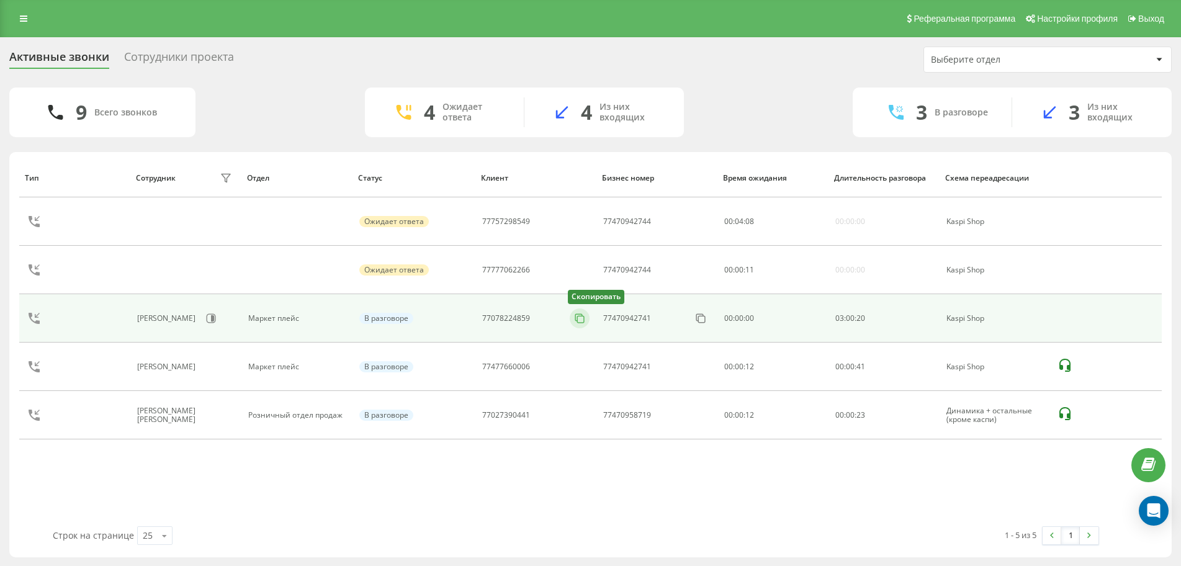
click at [579, 313] on icon at bounding box center [580, 318] width 12 height 12
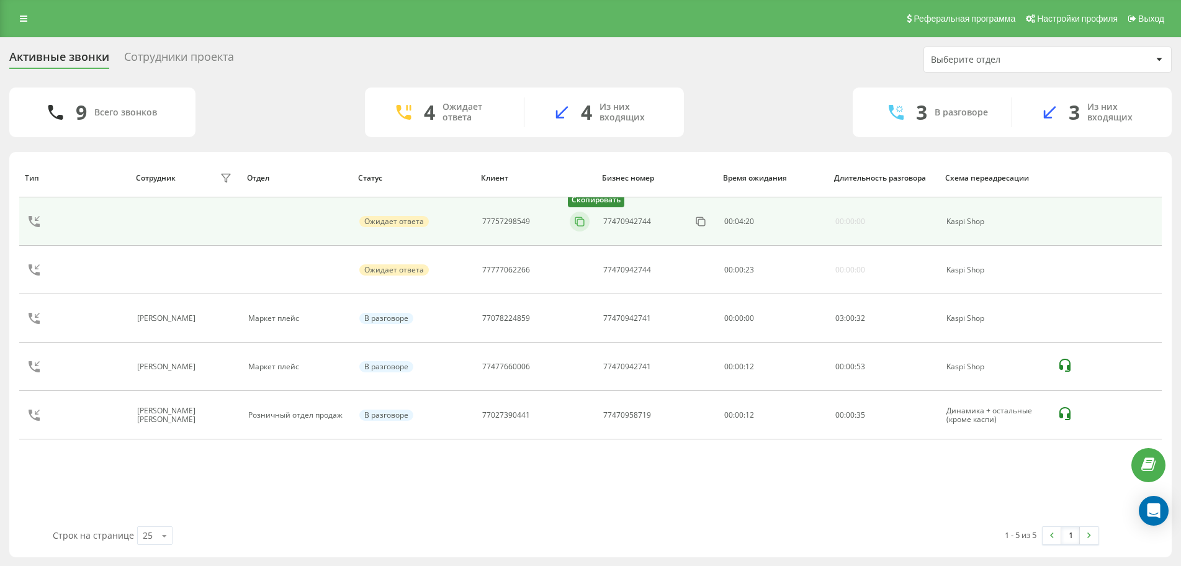
click at [584, 219] on icon at bounding box center [580, 221] width 12 height 12
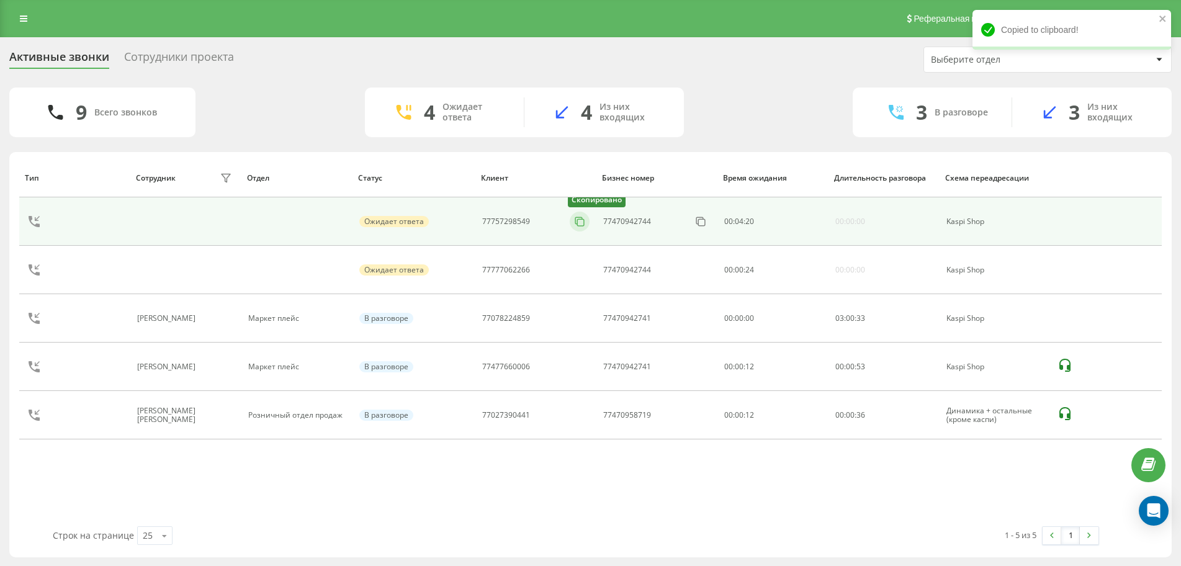
click at [584, 219] on icon at bounding box center [580, 221] width 12 height 12
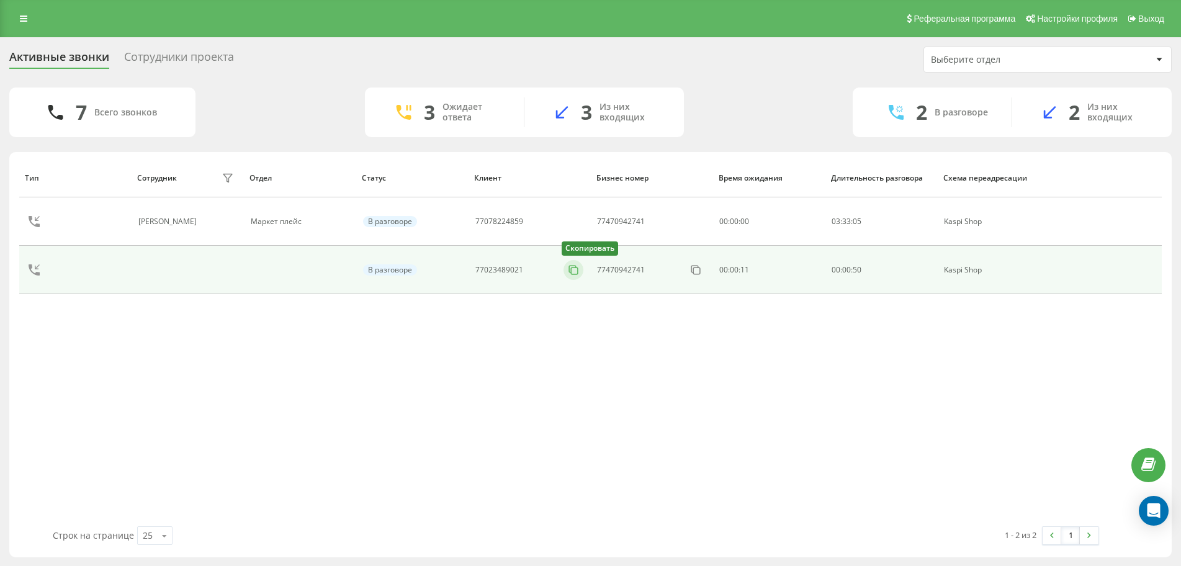
click at [574, 272] on icon at bounding box center [573, 270] width 12 height 12
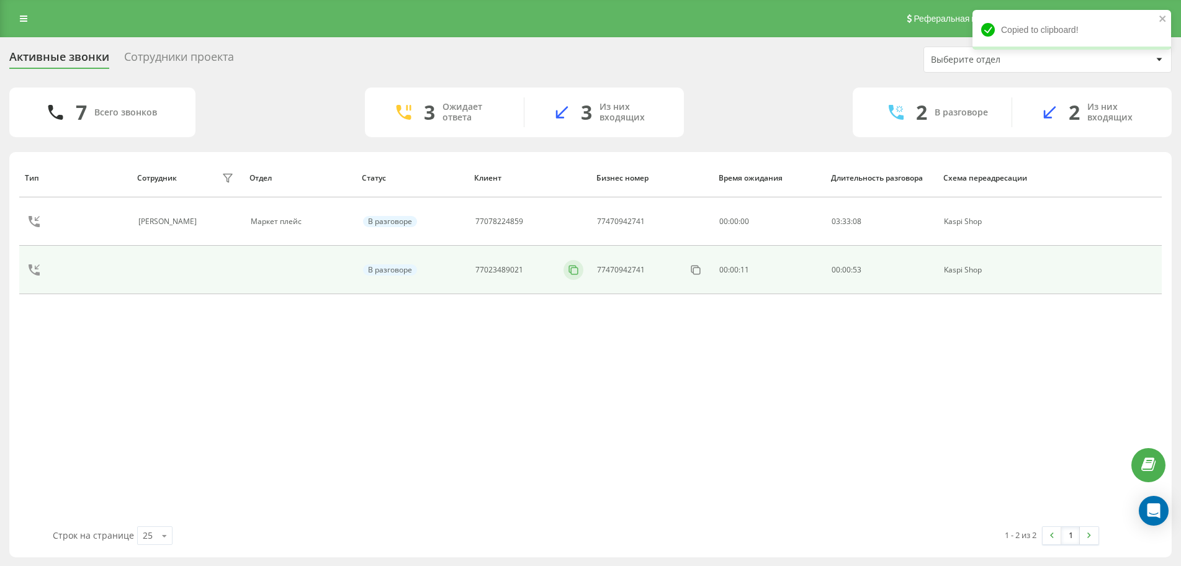
click at [574, 272] on icon at bounding box center [573, 270] width 12 height 12
click at [574, 274] on icon at bounding box center [573, 270] width 12 height 12
